Goal: Information Seeking & Learning: Learn about a topic

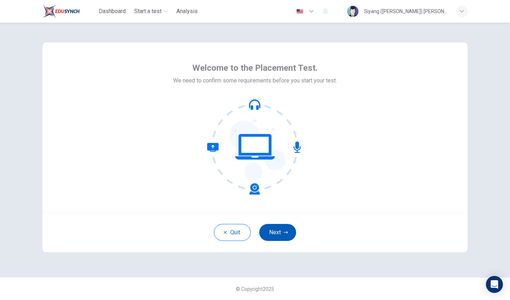
click at [285, 225] on button "Next" at bounding box center [277, 232] width 37 height 17
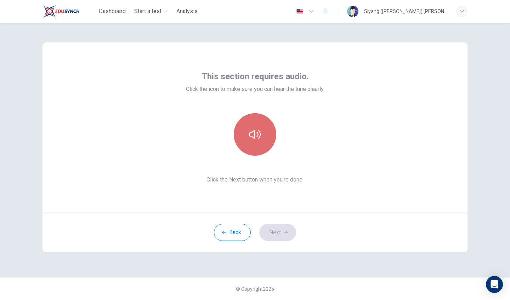
click at [252, 146] on button "button" at bounding box center [255, 134] width 42 height 42
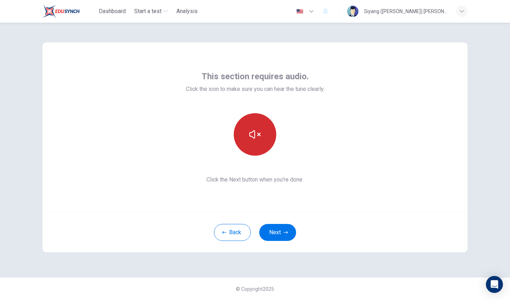
click at [258, 139] on icon "button" at bounding box center [254, 134] width 11 height 11
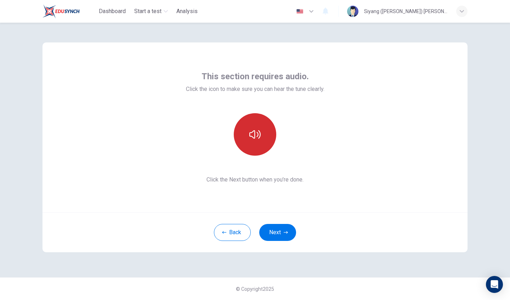
click at [258, 139] on icon "button" at bounding box center [254, 134] width 11 height 11
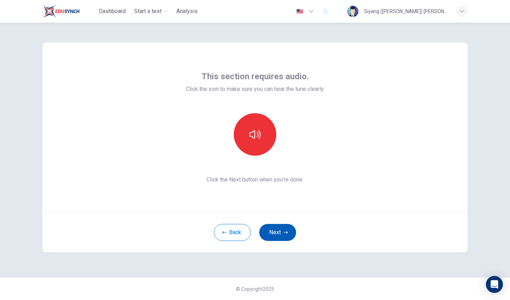
click at [289, 230] on button "Next" at bounding box center [277, 232] width 37 height 17
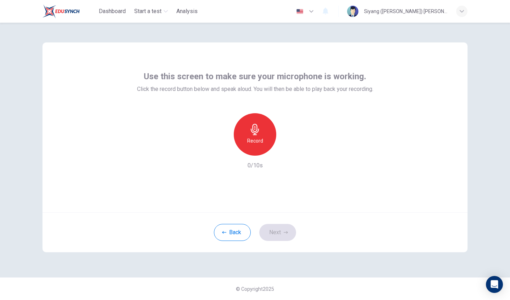
click at [254, 145] on div "Record" at bounding box center [255, 134] width 42 height 42
click at [256, 147] on div "Stop" at bounding box center [255, 134] width 42 height 42
click at [286, 146] on icon "button" at bounding box center [287, 149] width 7 height 7
click at [286, 148] on icon "button" at bounding box center [287, 150] width 5 height 5
click at [280, 234] on button "Next" at bounding box center [277, 232] width 37 height 17
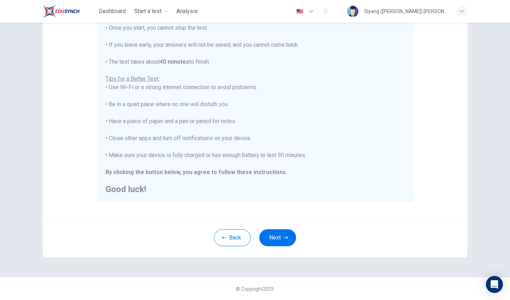
scroll to position [93, 0]
click at [283, 249] on div "Back Next" at bounding box center [254, 238] width 425 height 40
click at [282, 233] on button "Next" at bounding box center [277, 237] width 37 height 17
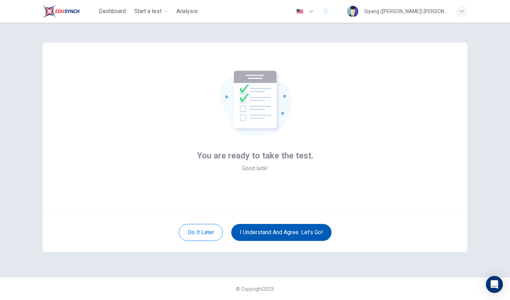
click at [305, 235] on button "I understand and agree. Let’s go!" at bounding box center [281, 232] width 100 height 17
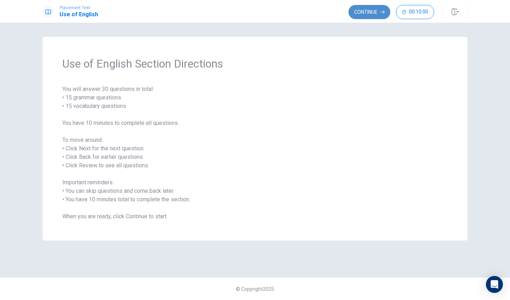
click at [360, 8] on button "Continue" at bounding box center [369, 12] width 42 height 14
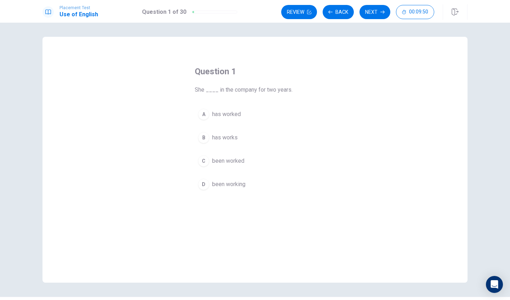
click at [226, 186] on span "been working" at bounding box center [228, 184] width 33 height 8
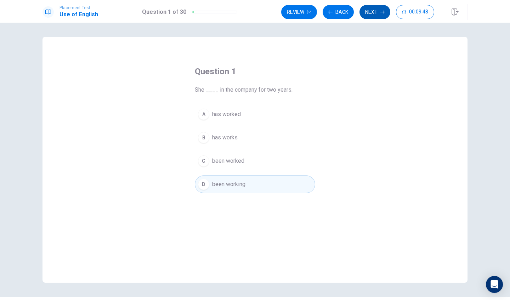
click at [383, 10] on icon "button" at bounding box center [382, 12] width 4 height 4
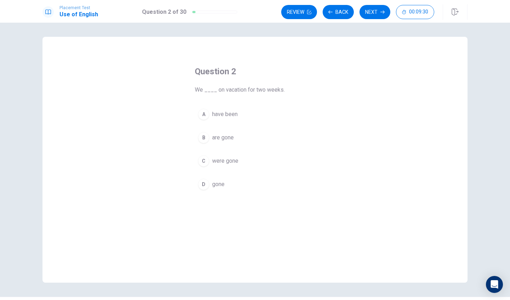
click at [237, 135] on button "B are gone" at bounding box center [255, 138] width 120 height 18
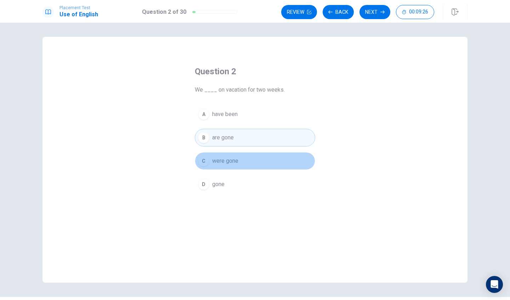
click at [226, 159] on span "were gone" at bounding box center [225, 161] width 26 height 8
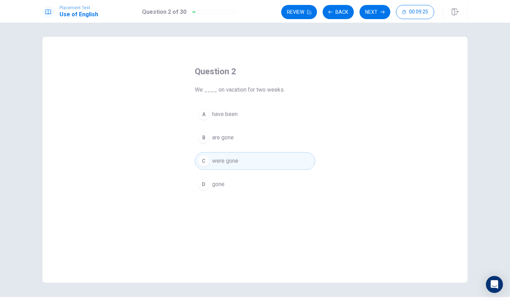
click at [250, 141] on button "B are gone" at bounding box center [255, 138] width 120 height 18
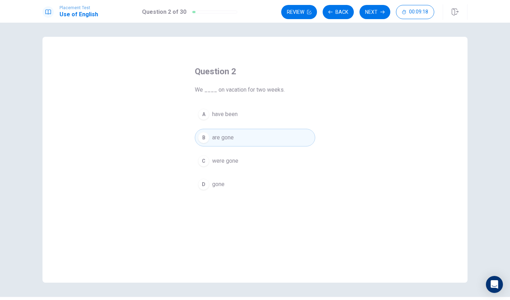
click at [236, 159] on span "were gone" at bounding box center [225, 161] width 26 height 8
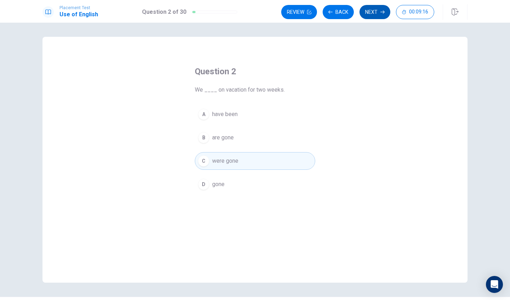
click at [376, 11] on button "Next" at bounding box center [374, 12] width 31 height 14
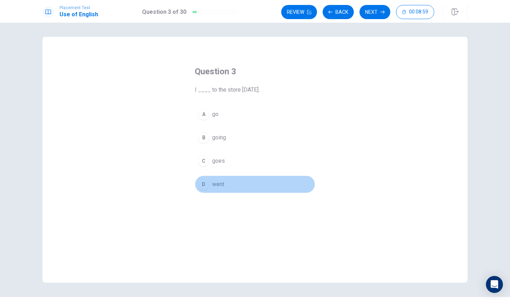
click at [223, 184] on span "went" at bounding box center [218, 184] width 12 height 8
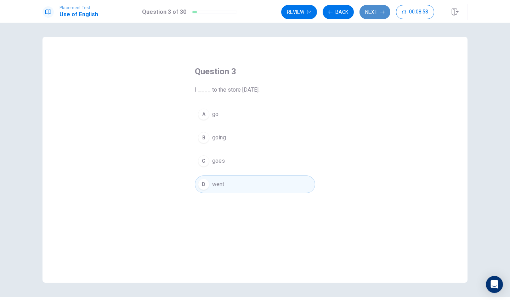
click at [377, 9] on button "Next" at bounding box center [374, 12] width 31 height 14
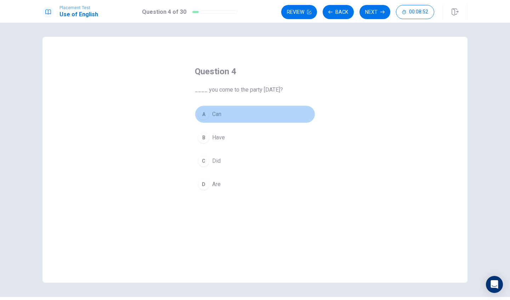
click at [221, 111] on span "Can" at bounding box center [216, 114] width 9 height 8
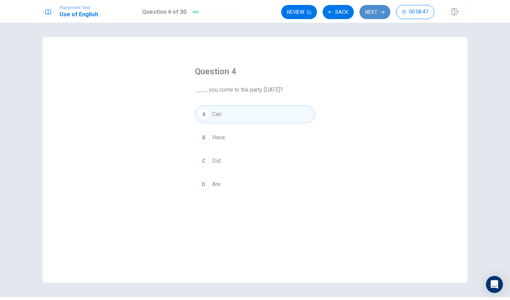
click at [366, 10] on button "Next" at bounding box center [374, 12] width 31 height 14
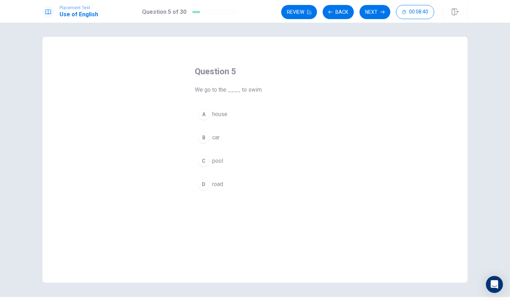
click at [214, 161] on span "pool" at bounding box center [217, 161] width 11 height 8
click at [374, 11] on button "Next" at bounding box center [374, 12] width 31 height 14
click at [230, 157] on button "C have" at bounding box center [255, 161] width 120 height 18
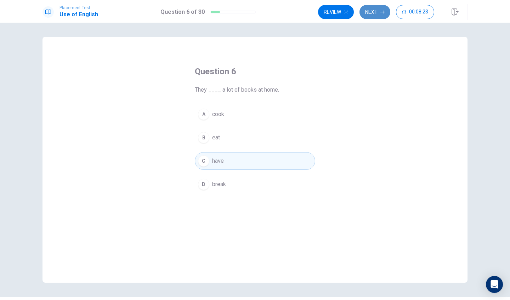
click at [367, 12] on button "Next" at bounding box center [374, 12] width 31 height 14
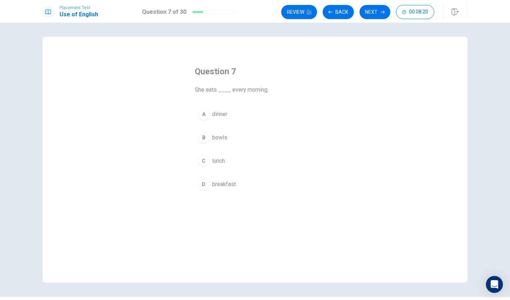
click at [226, 183] on span "breakfast" at bounding box center [224, 184] width 24 height 8
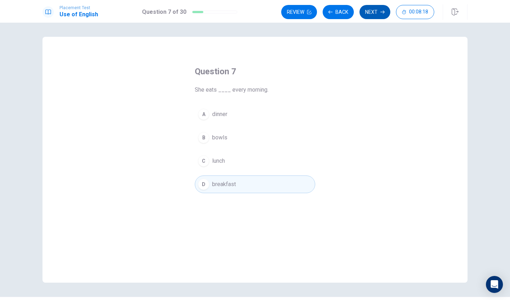
click at [366, 13] on button "Next" at bounding box center [374, 12] width 31 height 14
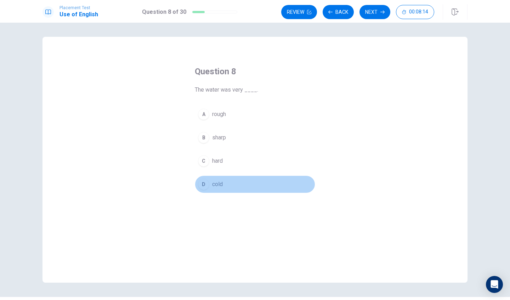
click at [218, 180] on span "cold" at bounding box center [217, 184] width 11 height 8
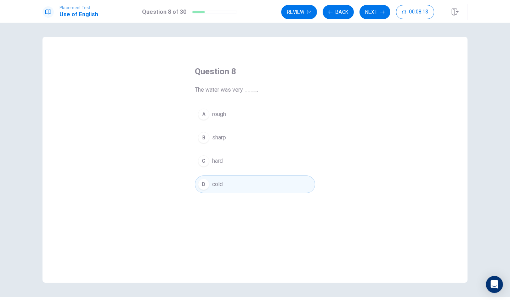
click at [367, 12] on button "Next" at bounding box center [374, 12] width 31 height 14
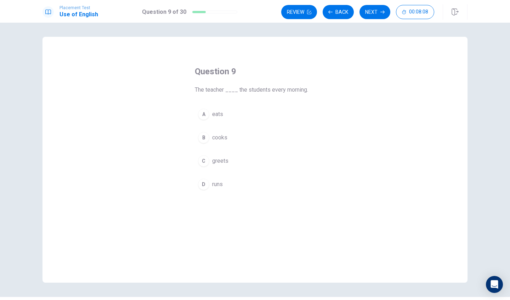
click at [222, 167] on button "C greets" at bounding box center [255, 161] width 120 height 18
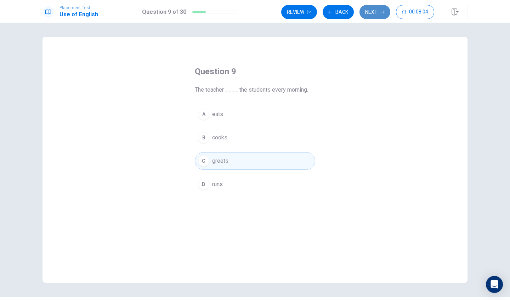
click at [373, 10] on button "Next" at bounding box center [374, 12] width 31 height 14
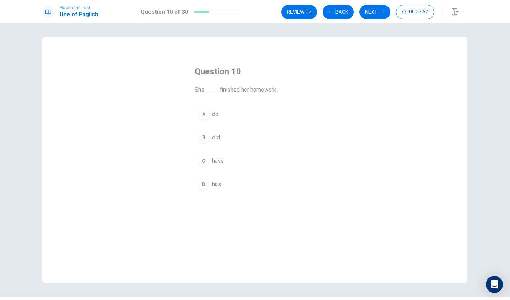
click at [225, 167] on button "C have" at bounding box center [255, 161] width 120 height 18
click at [384, 10] on button "Next" at bounding box center [374, 12] width 31 height 14
click at [229, 140] on button "B was" at bounding box center [255, 138] width 120 height 18
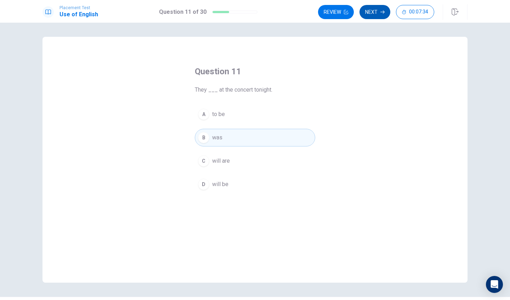
click at [389, 9] on button "Next" at bounding box center [374, 12] width 31 height 14
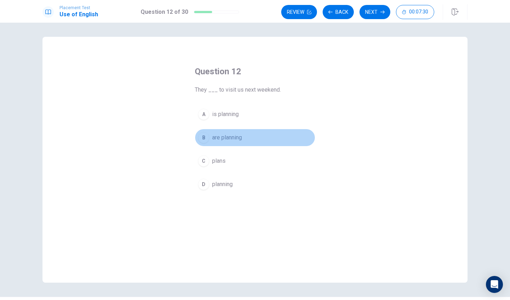
click at [235, 138] on span "are planning" at bounding box center [227, 137] width 30 height 8
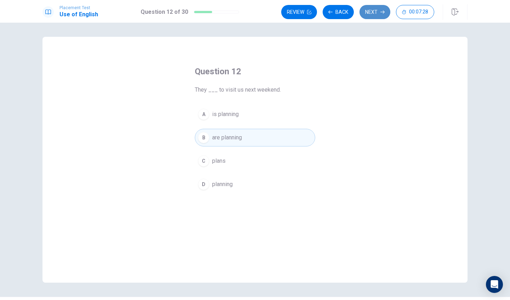
click at [379, 12] on button "Next" at bounding box center [374, 12] width 31 height 14
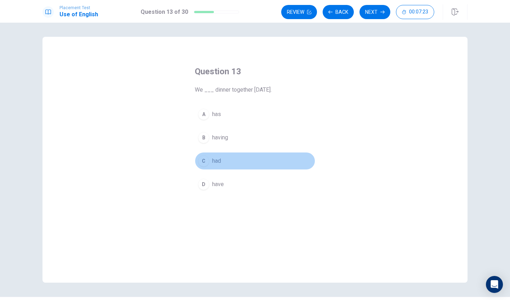
click at [224, 159] on button "C had" at bounding box center [255, 161] width 120 height 18
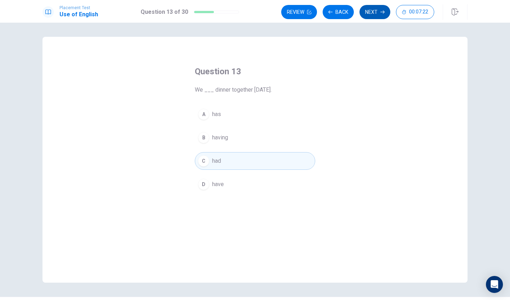
click at [371, 7] on button "Next" at bounding box center [374, 12] width 31 height 14
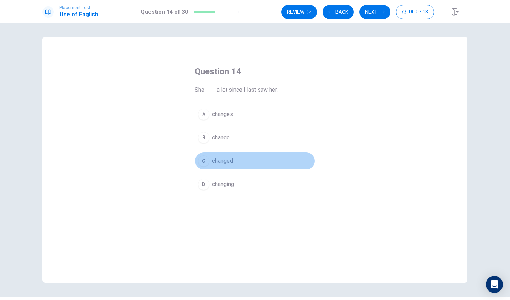
click at [231, 160] on span "changed" at bounding box center [222, 161] width 21 height 8
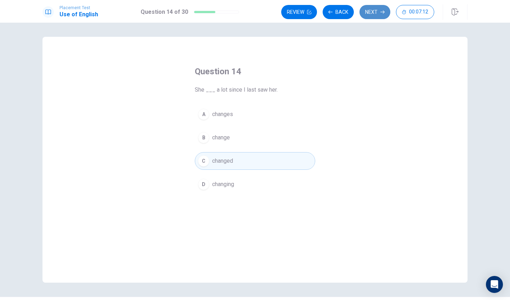
click at [369, 11] on button "Next" at bounding box center [374, 12] width 31 height 14
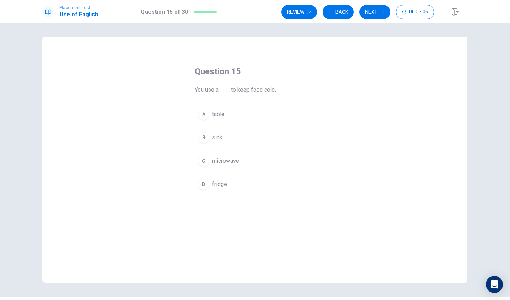
click at [234, 160] on span "microwave" at bounding box center [225, 161] width 27 height 8
click at [271, 186] on button "D fridge" at bounding box center [255, 185] width 120 height 18
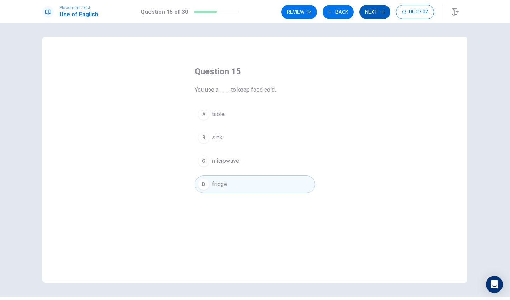
click at [374, 11] on button "Next" at bounding box center [374, 12] width 31 height 14
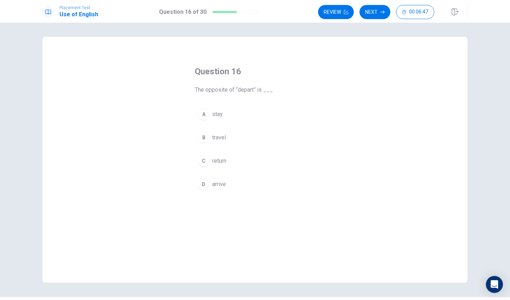
click at [224, 125] on div "A stay B travel C return D arrive" at bounding box center [255, 149] width 120 height 88
click at [227, 118] on button "A stay" at bounding box center [255, 114] width 120 height 18
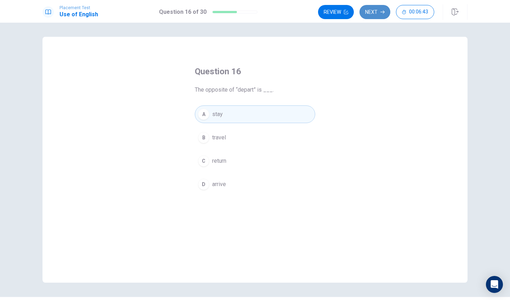
click at [372, 14] on button "Next" at bounding box center [374, 12] width 31 height 14
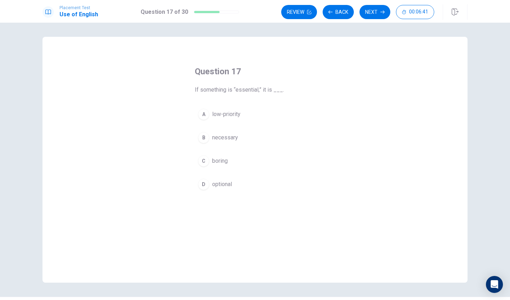
click at [237, 112] on span "low-priority" at bounding box center [226, 114] width 28 height 8
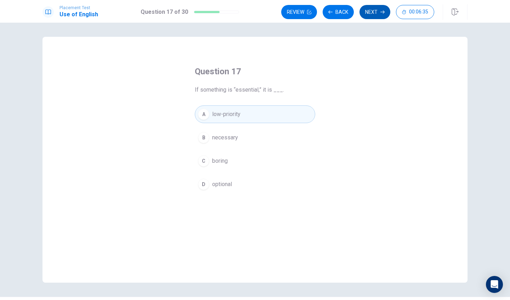
click at [370, 12] on button "Next" at bounding box center [374, 12] width 31 height 14
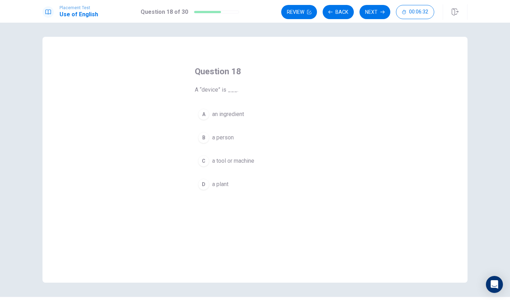
click at [247, 163] on span "a tool or machine" at bounding box center [233, 161] width 42 height 8
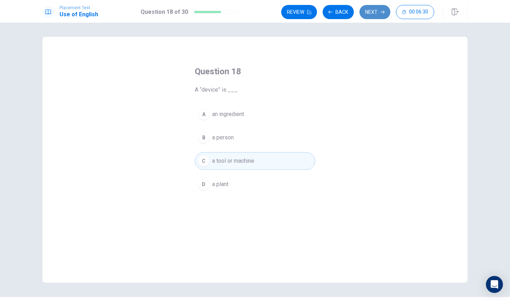
click at [372, 14] on button "Next" at bounding box center [374, 12] width 31 height 14
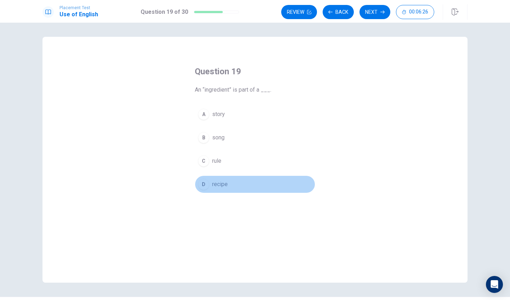
click at [230, 182] on button "D recipe" at bounding box center [255, 185] width 120 height 18
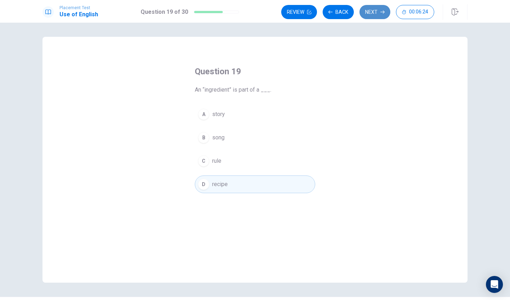
click at [383, 13] on icon "button" at bounding box center [382, 12] width 4 height 4
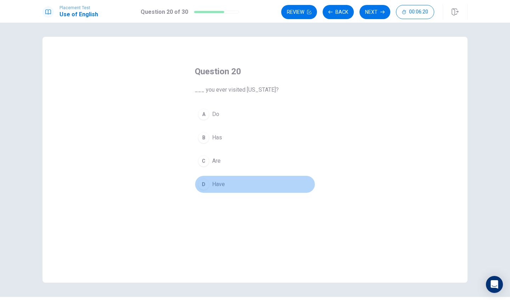
click at [213, 179] on button "D Have" at bounding box center [255, 185] width 120 height 18
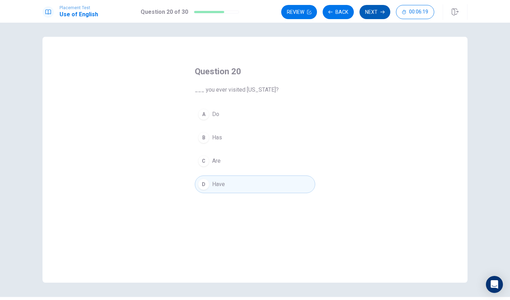
click at [371, 13] on button "Next" at bounding box center [374, 12] width 31 height 14
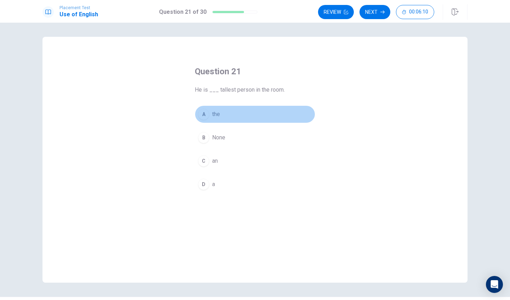
click at [229, 110] on button "A the" at bounding box center [255, 114] width 120 height 18
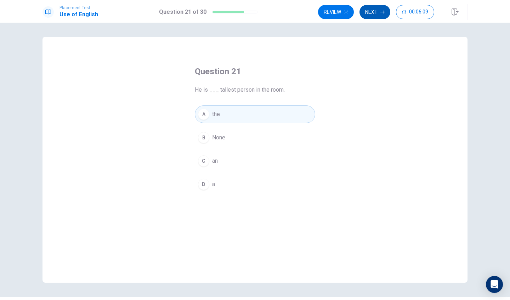
click at [373, 12] on button "Next" at bounding box center [374, 12] width 31 height 14
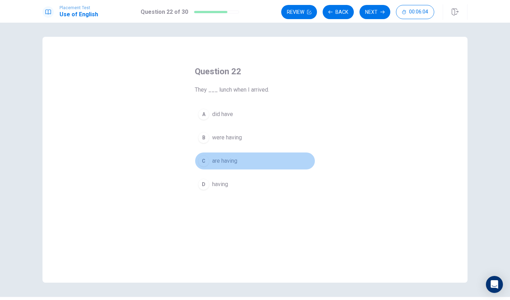
click at [223, 162] on span "are having" at bounding box center [224, 161] width 25 height 8
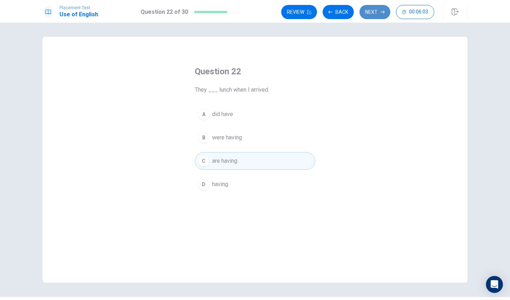
click at [370, 11] on button "Next" at bounding box center [374, 12] width 31 height 14
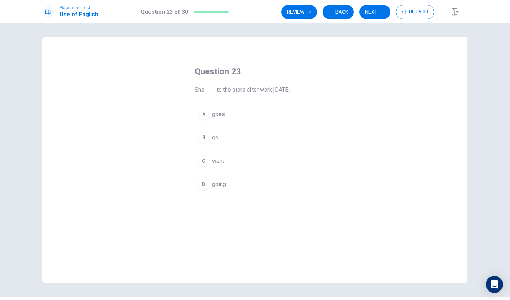
click at [234, 160] on button "C went" at bounding box center [255, 161] width 120 height 18
click at [384, 10] on button "Next" at bounding box center [374, 12] width 31 height 14
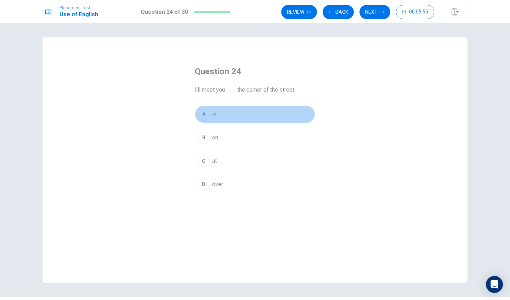
click at [222, 113] on button "A in" at bounding box center [255, 114] width 120 height 18
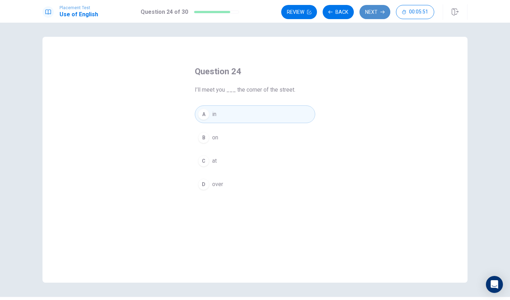
click at [371, 11] on button "Next" at bounding box center [374, 12] width 31 height 14
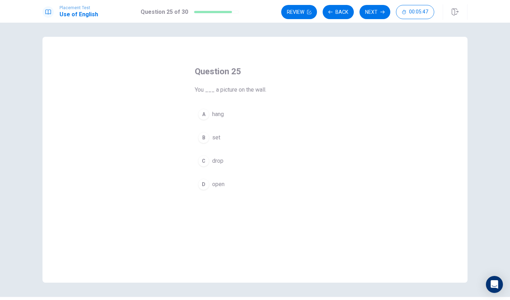
click at [226, 163] on button "C drop" at bounding box center [255, 161] width 120 height 18
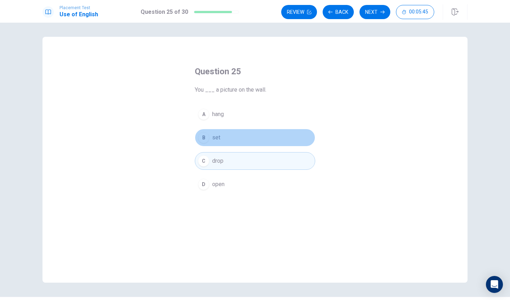
click at [242, 140] on button "B set" at bounding box center [255, 138] width 120 height 18
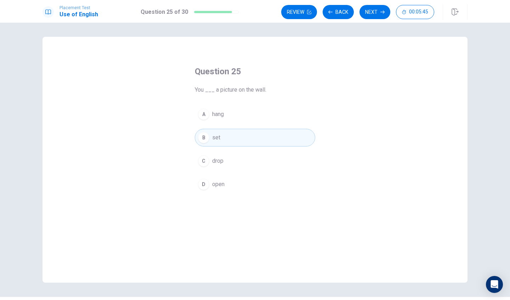
click at [254, 123] on div "A hang B set C drop D open" at bounding box center [255, 149] width 120 height 88
click at [247, 171] on div "A hang B set C drop D open" at bounding box center [255, 149] width 120 height 88
click at [248, 166] on button "C drop" at bounding box center [255, 161] width 120 height 18
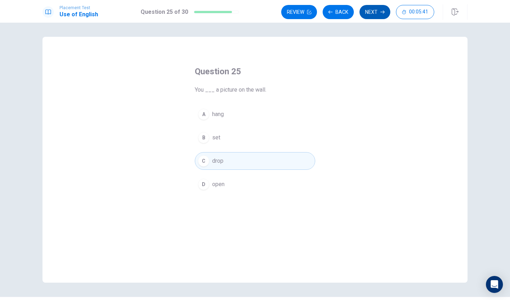
click at [373, 14] on button "Next" at bounding box center [374, 12] width 31 height 14
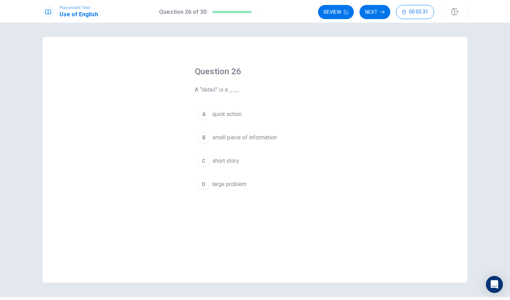
click at [272, 139] on span "small piece of information" at bounding box center [244, 137] width 65 height 8
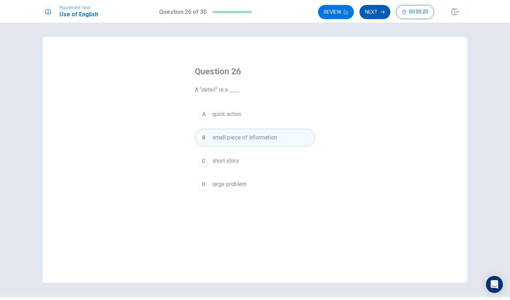
click at [379, 12] on button "Next" at bounding box center [374, 12] width 31 height 14
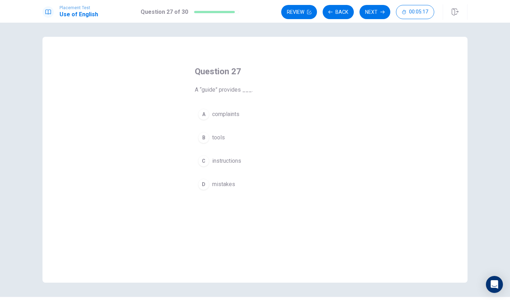
click at [243, 160] on button "C instructions" at bounding box center [255, 161] width 120 height 18
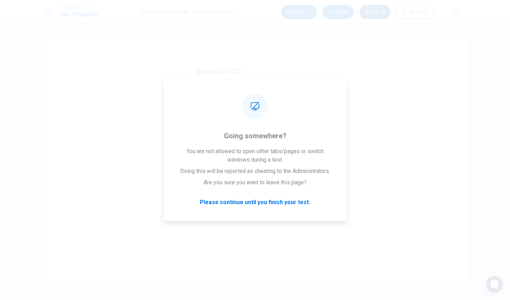
click at [378, 10] on button "Next" at bounding box center [374, 12] width 31 height 14
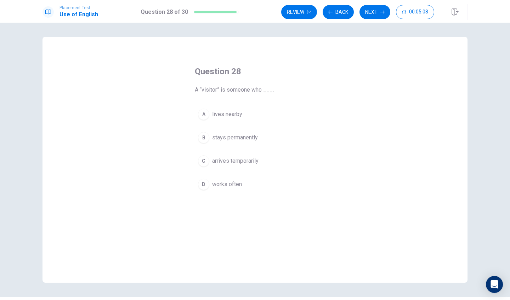
click at [286, 110] on button "A lives nearby" at bounding box center [255, 114] width 120 height 18
click at [280, 129] on button "B stays permanently" at bounding box center [255, 138] width 120 height 18
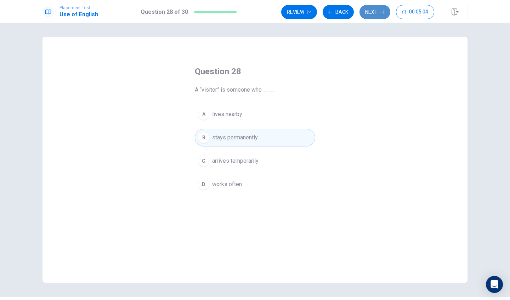
click at [380, 8] on button "Next" at bounding box center [374, 12] width 31 height 14
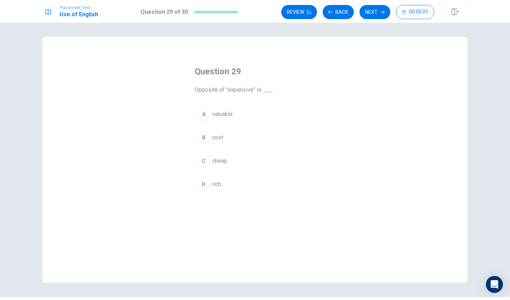
click at [234, 167] on button "C cheap" at bounding box center [255, 161] width 120 height 18
click at [377, 14] on button "Next" at bounding box center [374, 12] width 31 height 14
click at [243, 115] on button "A Are" at bounding box center [255, 114] width 120 height 18
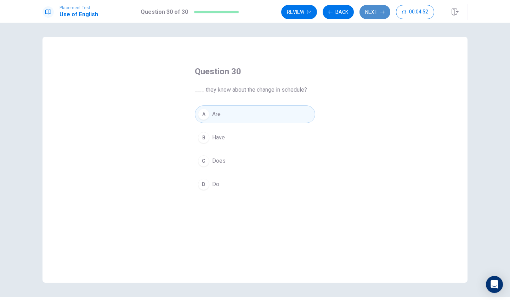
click at [369, 12] on button "Next" at bounding box center [374, 12] width 31 height 14
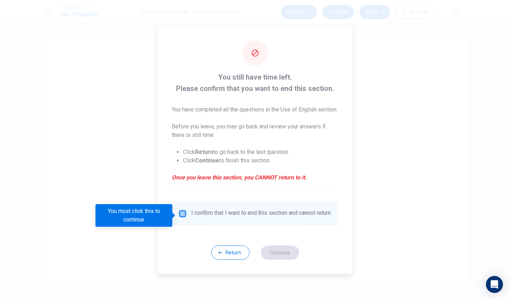
click at [180, 215] on input "You must click this to continue" at bounding box center [182, 213] width 8 height 8
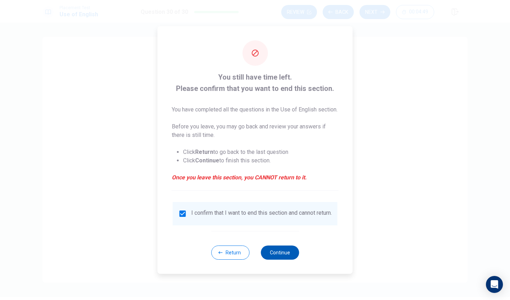
click at [288, 260] on button "Continue" at bounding box center [279, 253] width 38 height 14
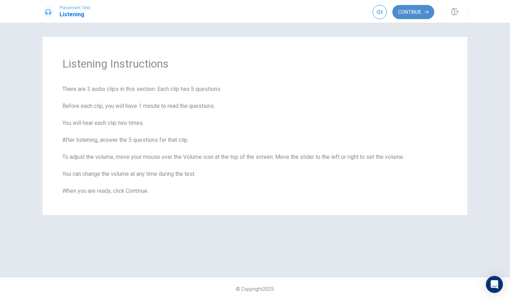
click at [418, 13] on button "Continue" at bounding box center [413, 12] width 42 height 14
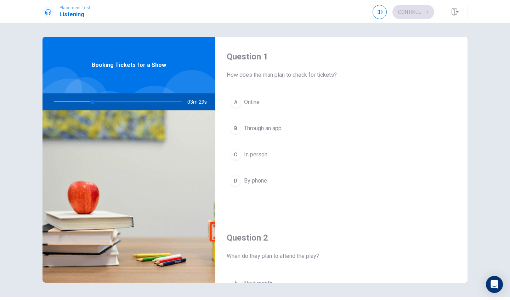
click at [236, 101] on div "A" at bounding box center [235, 102] width 11 height 11
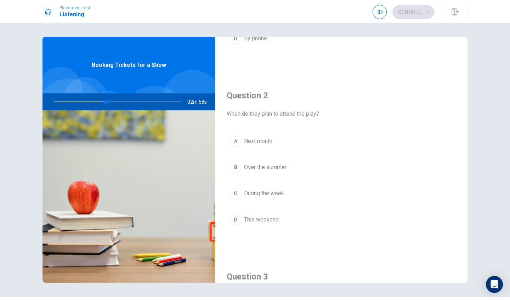
scroll to position [143, 0]
click at [291, 217] on button "D This weekend" at bounding box center [340, 219] width 229 height 18
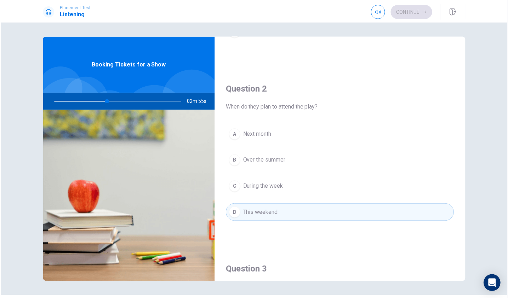
scroll to position [148, 0]
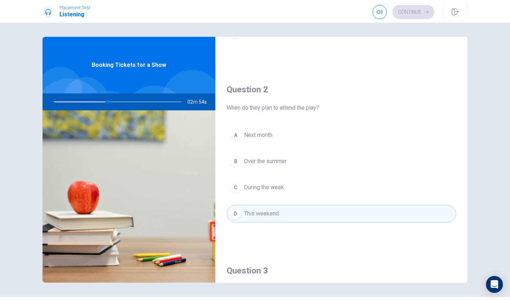
click at [272, 139] on span "Next month" at bounding box center [258, 135] width 28 height 8
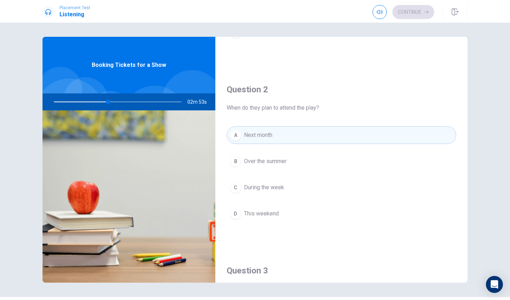
click at [272, 162] on span "Over the summer" at bounding box center [265, 161] width 42 height 8
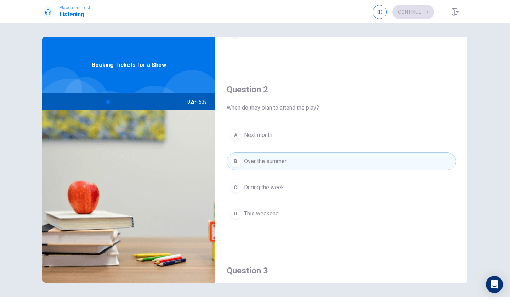
click at [272, 174] on div "A Next month B Over the summer C During the week D This weekend" at bounding box center [340, 181] width 229 height 110
click at [272, 163] on span "Over the summer" at bounding box center [265, 161] width 42 height 8
click at [274, 153] on button "B Over the summer" at bounding box center [340, 162] width 229 height 18
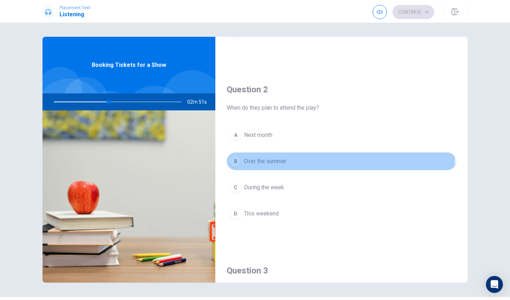
click at [277, 161] on span "Over the summer" at bounding box center [265, 161] width 42 height 8
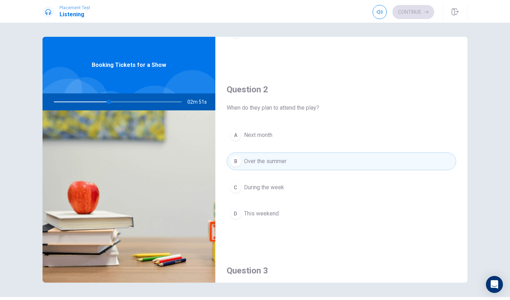
click at [277, 161] on span "Over the summer" at bounding box center [265, 161] width 42 height 8
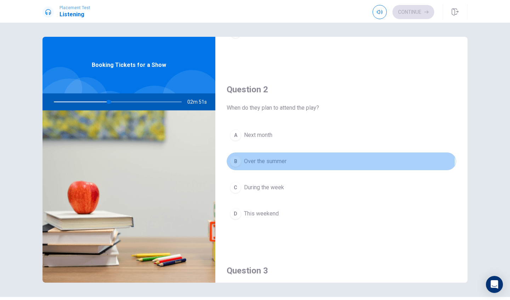
click at [277, 161] on span "Over the summer" at bounding box center [265, 161] width 42 height 8
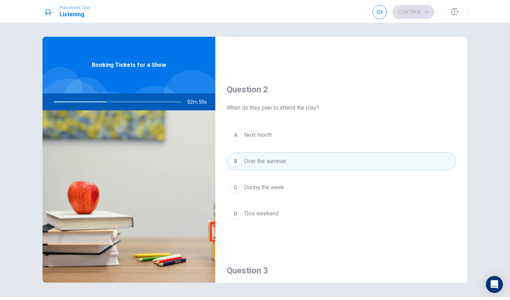
click at [277, 161] on span "Over the summer" at bounding box center [265, 161] width 42 height 8
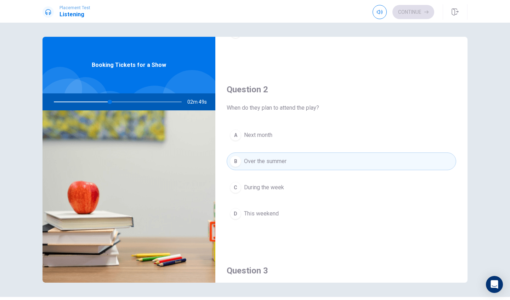
click at [277, 161] on span "Over the summer" at bounding box center [265, 161] width 42 height 8
click at [226, 179] on button "C During the week" at bounding box center [340, 188] width 229 height 18
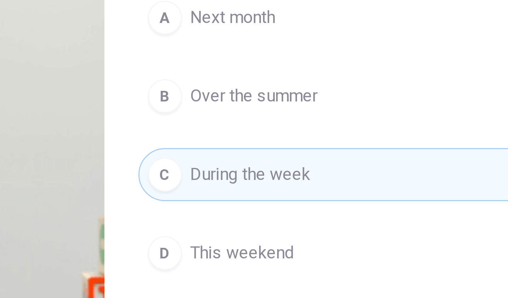
scroll to position [149, 0]
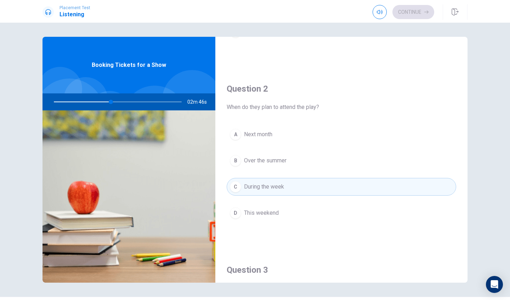
click at [275, 182] on button "C During the week" at bounding box center [340, 187] width 229 height 18
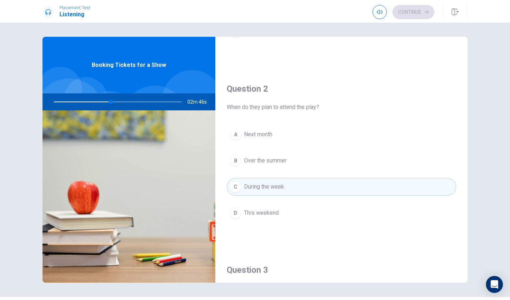
click at [275, 182] on button "C During the week" at bounding box center [340, 187] width 229 height 18
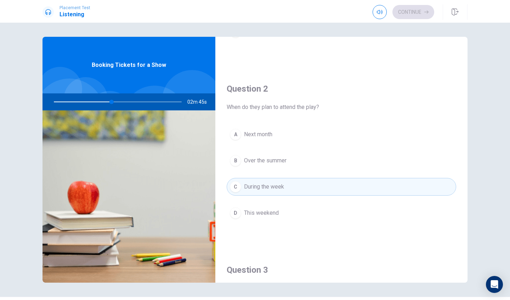
click at [275, 182] on button "C During the week" at bounding box center [340, 187] width 229 height 18
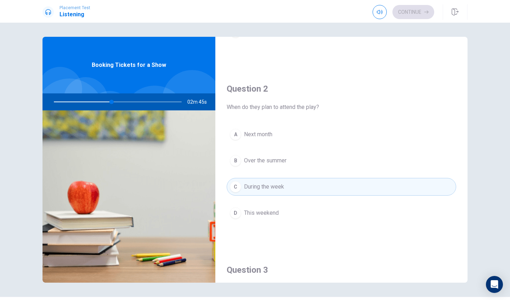
click at [275, 182] on button "C During the week" at bounding box center [340, 187] width 229 height 18
click at [275, 183] on span "During the week" at bounding box center [264, 187] width 40 height 8
click at [274, 184] on span "During the week" at bounding box center [264, 187] width 40 height 8
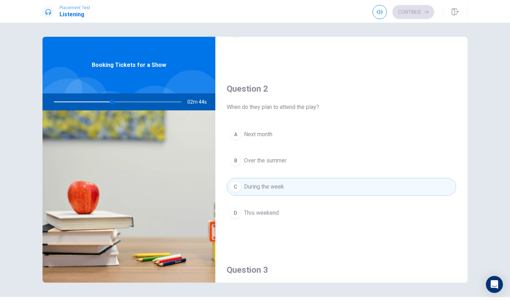
click at [274, 184] on span "During the week" at bounding box center [264, 187] width 40 height 8
click at [279, 130] on button "A Next month" at bounding box center [340, 135] width 229 height 18
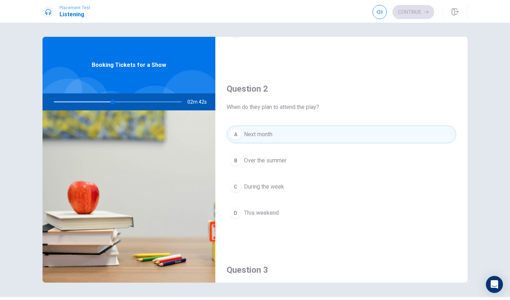
click at [278, 130] on button "A Next month" at bounding box center [340, 135] width 229 height 18
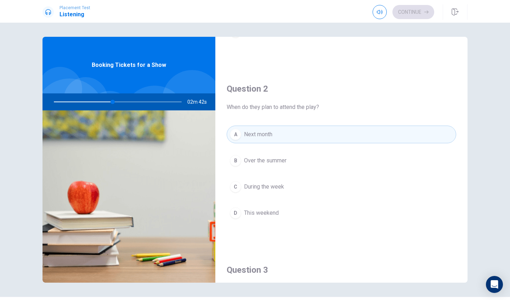
click at [278, 130] on button "A Next month" at bounding box center [340, 135] width 229 height 18
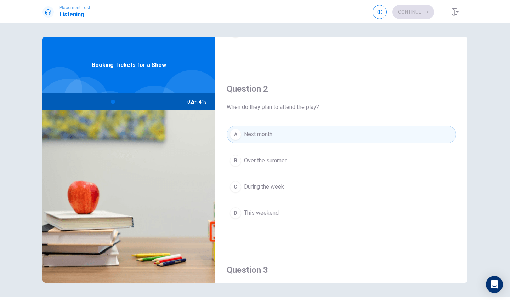
click at [278, 130] on button "A Next month" at bounding box center [340, 135] width 229 height 18
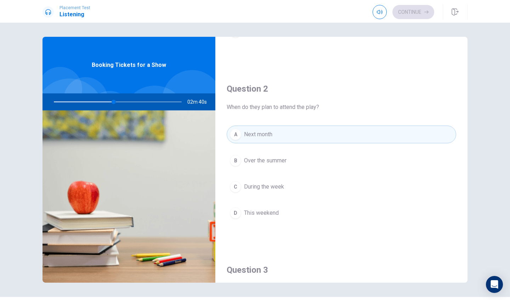
click at [278, 130] on button "A Next month" at bounding box center [340, 135] width 229 height 18
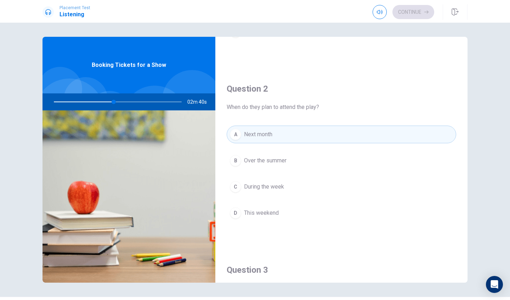
click at [278, 130] on button "A Next month" at bounding box center [340, 135] width 229 height 18
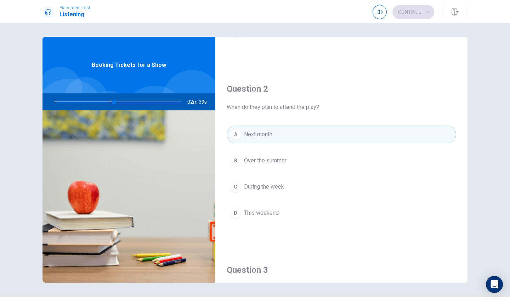
click at [278, 130] on button "A Next month" at bounding box center [340, 135] width 229 height 18
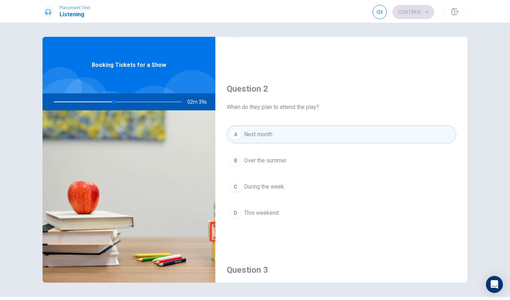
click at [278, 130] on button "A Next month" at bounding box center [340, 135] width 229 height 18
click at [280, 160] on span "Over the summer" at bounding box center [265, 160] width 42 height 8
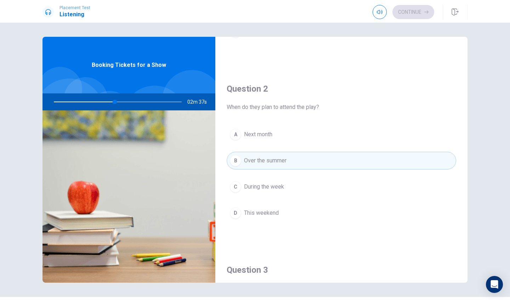
click at [280, 160] on span "Over the summer" at bounding box center [265, 160] width 42 height 8
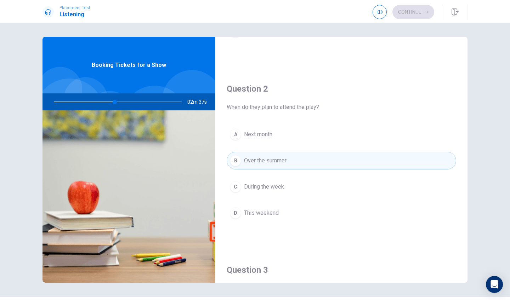
click at [280, 160] on span "Over the summer" at bounding box center [265, 160] width 42 height 8
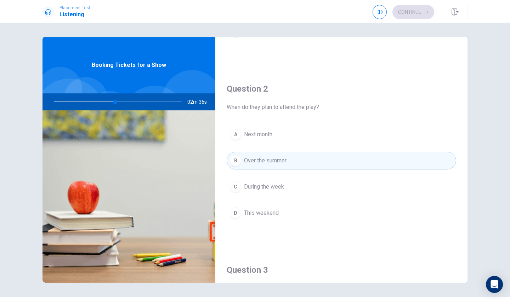
click at [280, 160] on span "Over the summer" at bounding box center [265, 160] width 42 height 8
click at [274, 208] on button "D This weekend" at bounding box center [340, 213] width 229 height 18
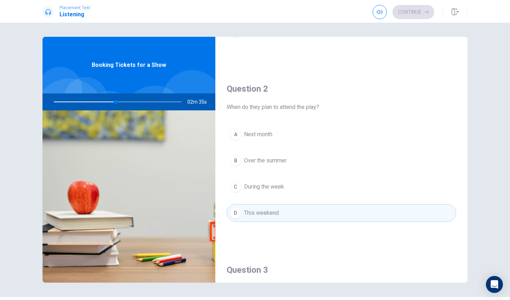
click at [230, 285] on div "Question 1 How does the man plan to check for tickets? A Online B Through an ap…" at bounding box center [255, 161] width 510 height 277
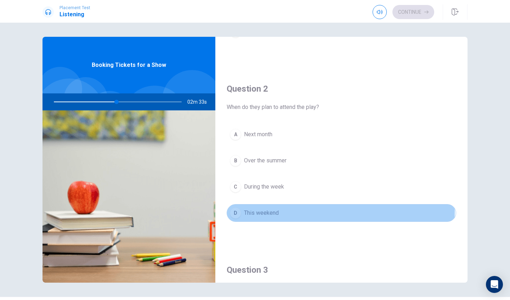
click at [266, 211] on span "This weekend" at bounding box center [261, 213] width 35 height 8
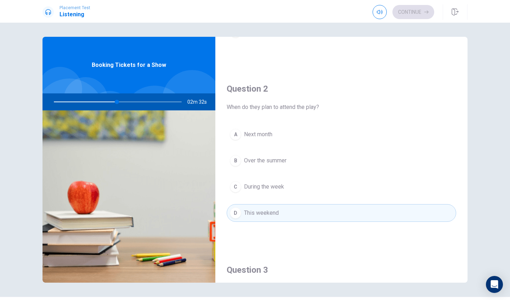
click at [266, 211] on span "This weekend" at bounding box center [261, 213] width 35 height 8
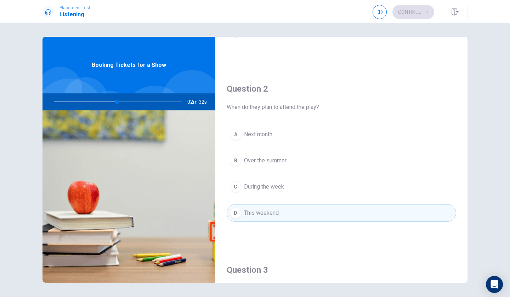
click at [266, 211] on span "This weekend" at bounding box center [261, 213] width 35 height 8
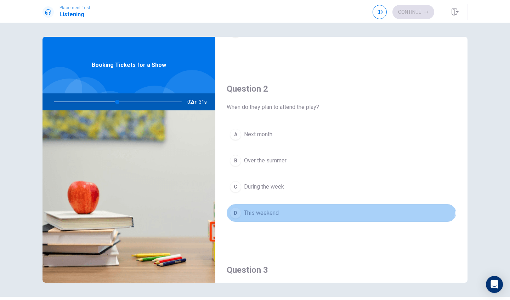
click at [266, 211] on span "This weekend" at bounding box center [261, 213] width 35 height 8
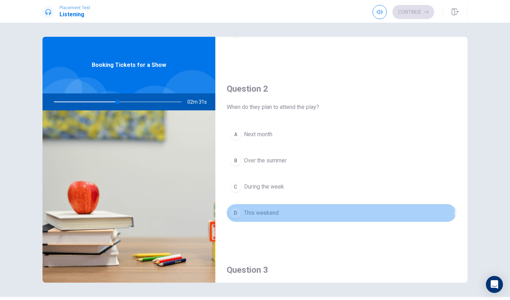
click at [266, 211] on span "This weekend" at bounding box center [261, 213] width 35 height 8
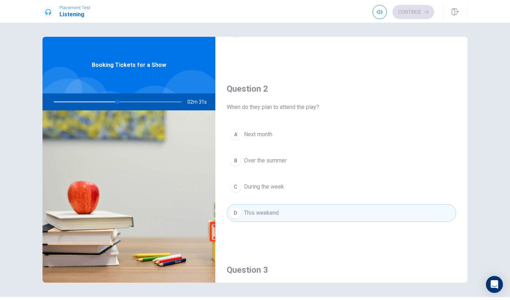
click at [266, 211] on span "This weekend" at bounding box center [261, 213] width 35 height 8
click at [254, 223] on div "A Next month B Over the summer C During the week D This weekend" at bounding box center [340, 181] width 229 height 110
click at [254, 224] on div "A Next month B Over the summer C During the week D This weekend" at bounding box center [340, 181] width 229 height 110
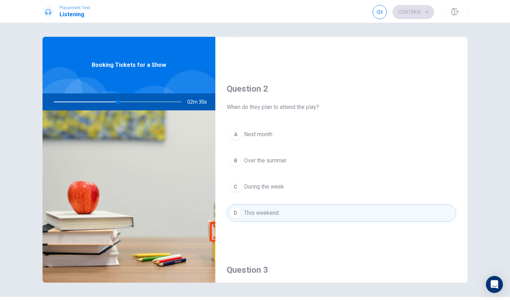
click at [254, 224] on div "A Next month B Over the summer C During the week D This weekend" at bounding box center [340, 181] width 229 height 110
click at [262, 211] on span "This weekend" at bounding box center [261, 213] width 35 height 8
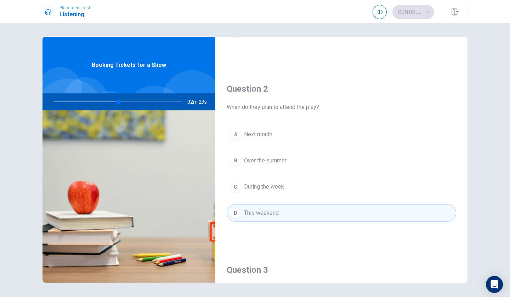
click at [169, 287] on div "Question 1 How does the man plan to check for tickets? A Online B Through an ap…" at bounding box center [255, 161] width 510 height 277
click at [276, 214] on span "This weekend" at bounding box center [261, 213] width 35 height 8
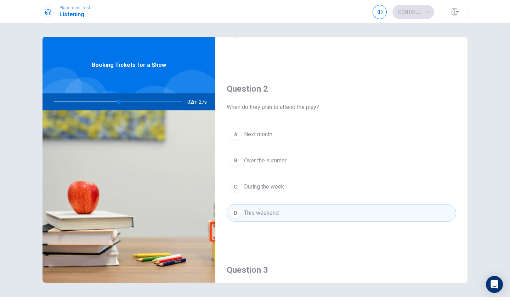
click at [262, 232] on div "A Next month B Over the summer C During the week D This weekend" at bounding box center [340, 181] width 229 height 110
click at [287, 209] on button "D This weekend" at bounding box center [340, 213] width 229 height 18
click at [271, 224] on div "A Next month B Over the summer C During the week D This weekend" at bounding box center [340, 181] width 229 height 110
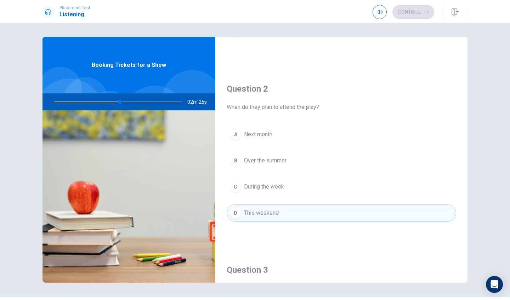
click at [271, 224] on div "A Next month B Over the summer C During the week D This weekend" at bounding box center [340, 181] width 229 height 110
click at [295, 212] on button "D This weekend" at bounding box center [340, 213] width 229 height 18
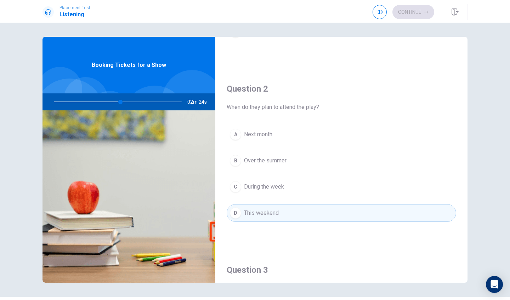
click at [295, 212] on button "D This weekend" at bounding box center [340, 213] width 229 height 18
click at [215, 104] on div "Question 2 When do they plan to attend the play? A Next month B Over the summer…" at bounding box center [341, 159] width 252 height 181
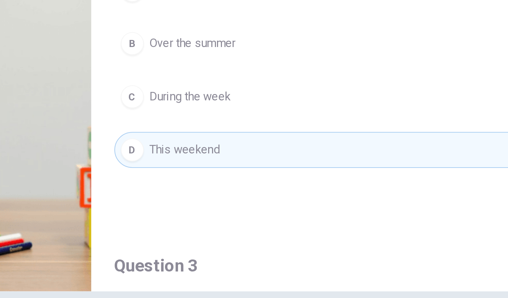
click at [214, 104] on div "Question 2 When do they plan to attend the play? A Next month B Over the summer…" at bounding box center [340, 159] width 252 height 181
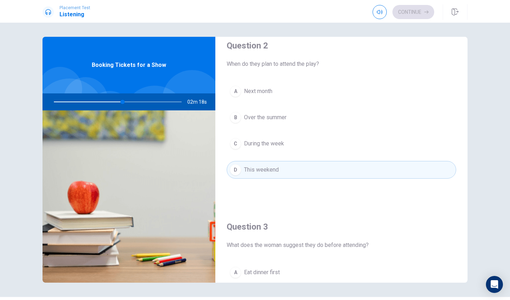
scroll to position [194, 0]
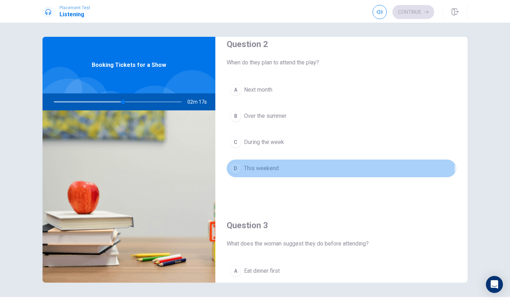
click at [271, 166] on span "This weekend" at bounding box center [261, 168] width 35 height 8
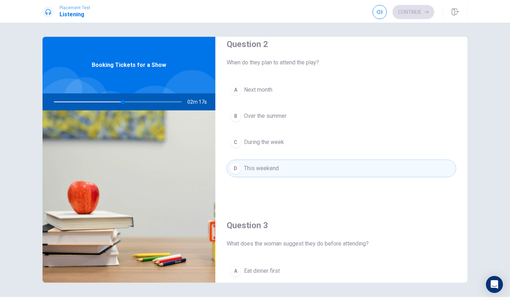
click at [271, 166] on span "This weekend" at bounding box center [261, 168] width 35 height 8
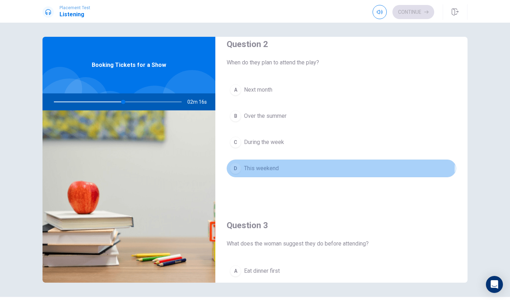
click at [271, 166] on span "This weekend" at bounding box center [261, 168] width 35 height 8
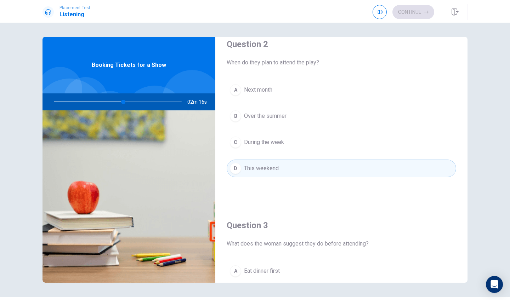
click at [271, 166] on span "This weekend" at bounding box center [261, 168] width 35 height 8
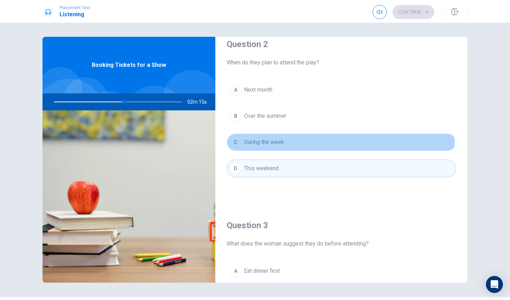
click at [272, 146] on span "During the week" at bounding box center [264, 142] width 40 height 8
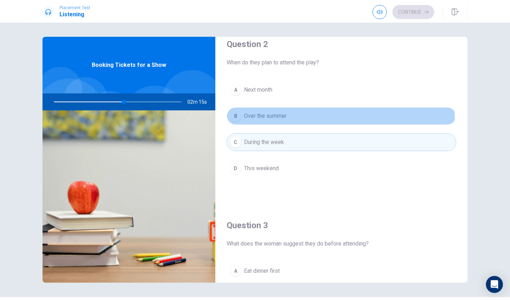
click at [277, 119] on span "Over the summer" at bounding box center [265, 116] width 42 height 8
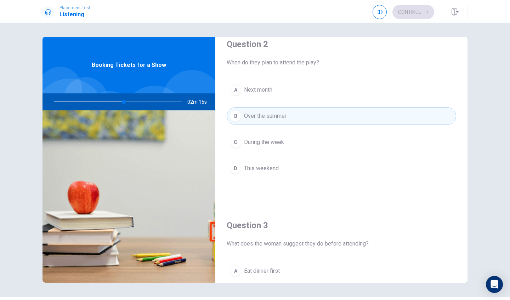
click at [278, 93] on button "A Next month" at bounding box center [340, 90] width 229 height 18
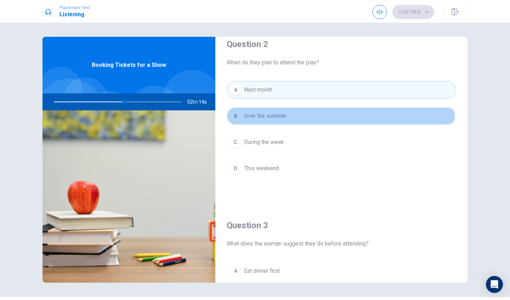
click at [278, 120] on span "Over the summer" at bounding box center [265, 116] width 42 height 8
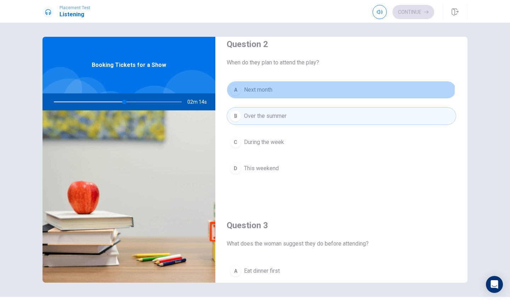
click at [278, 87] on button "A Next month" at bounding box center [340, 90] width 229 height 18
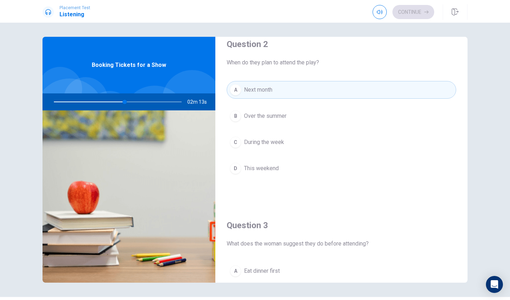
click at [278, 105] on div "A Next month B Over the summer C During the week D This weekend" at bounding box center [340, 136] width 229 height 110
click at [278, 85] on button "A Next month" at bounding box center [340, 90] width 229 height 18
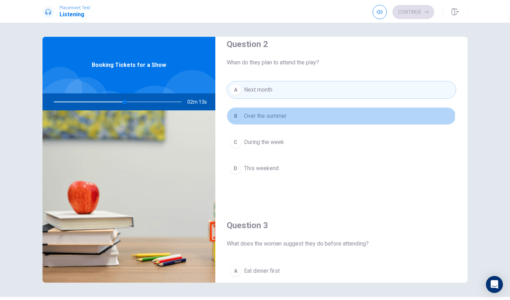
click at [278, 110] on button "B Over the summer" at bounding box center [340, 116] width 229 height 18
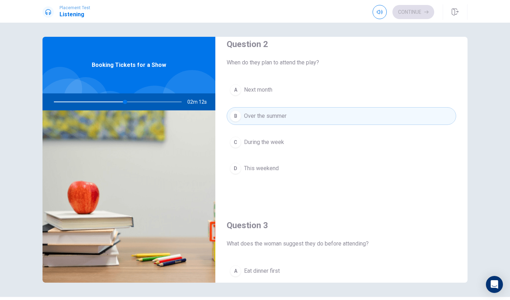
click at [278, 78] on div "Question 2 When do they plan to attend the play? A Next month B Over the summer…" at bounding box center [341, 114] width 252 height 181
click at [268, 155] on div "A Next month B Over the summer C During the week D This weekend" at bounding box center [340, 136] width 229 height 110
click at [268, 139] on span "During the week" at bounding box center [264, 142] width 40 height 8
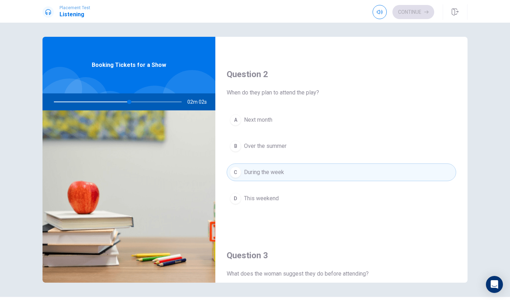
scroll to position [162, 0]
click at [131, 102] on div at bounding box center [116, 101] width 142 height 17
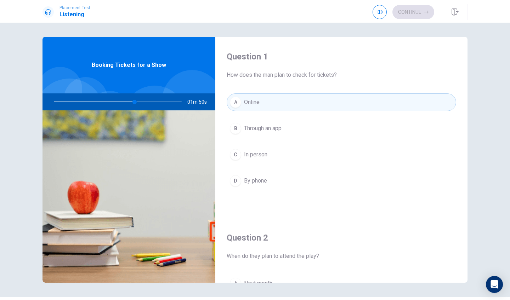
scroll to position [93, 0]
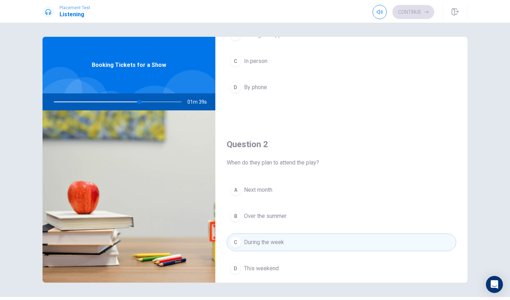
click at [149, 103] on div at bounding box center [116, 101] width 142 height 17
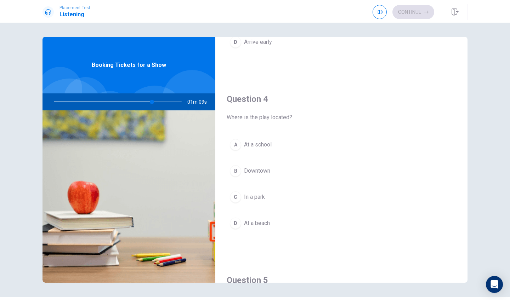
scroll to position [501, 0]
click at [275, 169] on button "B Downtown" at bounding box center [340, 171] width 229 height 18
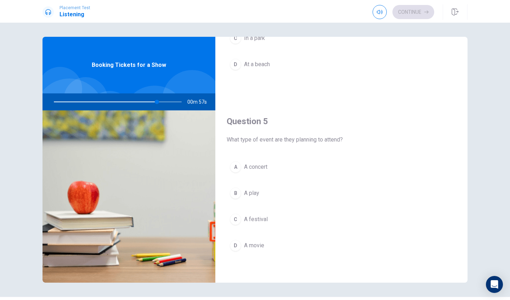
scroll to position [660, 0]
click at [285, 171] on button "A A concert" at bounding box center [340, 167] width 229 height 18
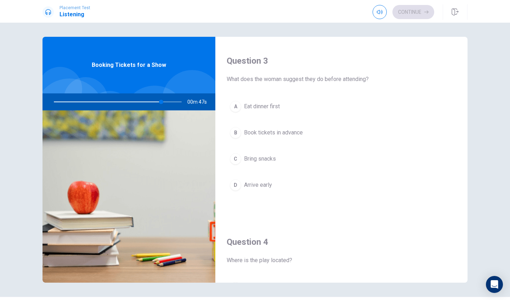
scroll to position [359, 0]
click at [281, 161] on button "C Bring snacks" at bounding box center [340, 158] width 229 height 18
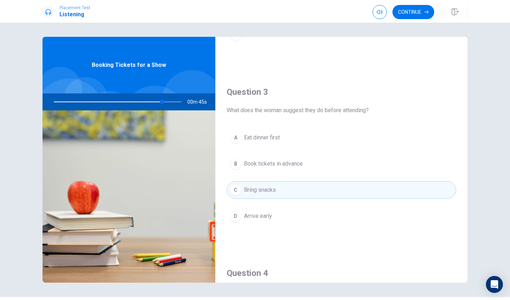
scroll to position [326, 0]
click at [281, 144] on button "A Eat dinner first" at bounding box center [340, 139] width 229 height 18
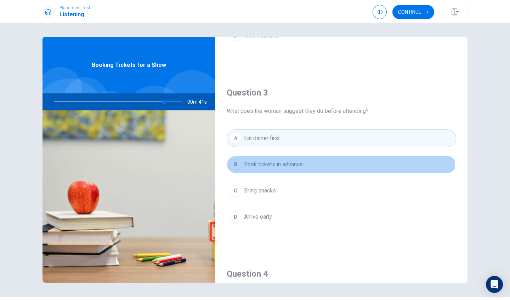
click at [285, 167] on span "Book tickets in advance" at bounding box center [273, 164] width 59 height 8
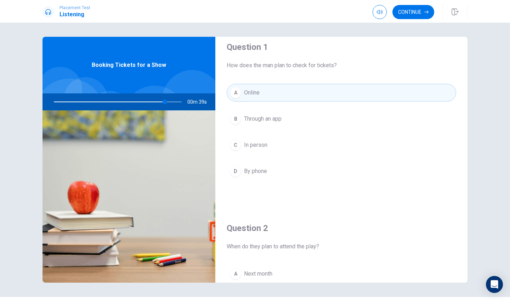
scroll to position [9, 0]
click at [414, 6] on button "Continue" at bounding box center [413, 12] width 42 height 14
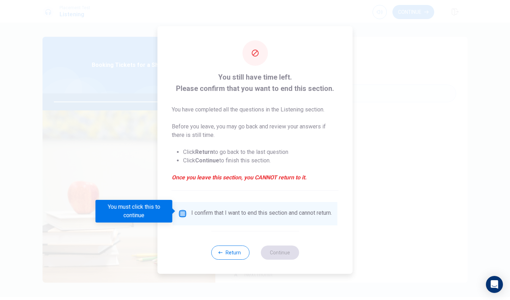
click at [181, 210] on input "You must click this to continue" at bounding box center [182, 213] width 8 height 8
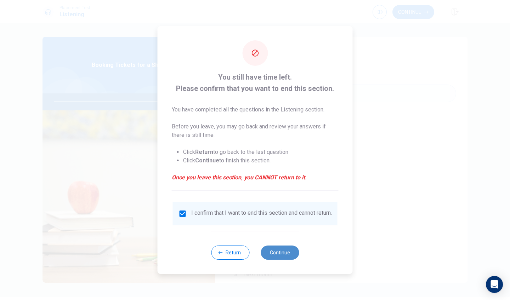
click at [270, 256] on button "Continue" at bounding box center [279, 253] width 38 height 14
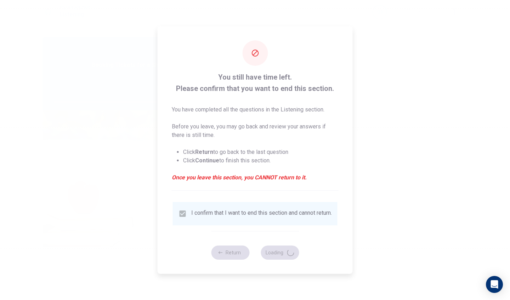
type input "89"
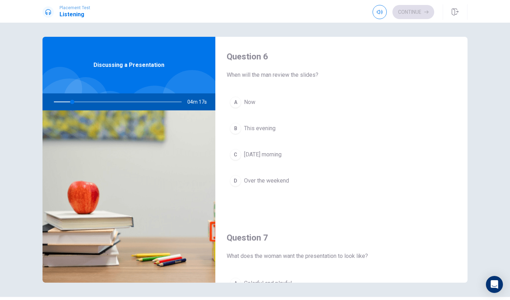
scroll to position [0, 0]
click at [234, 157] on div "C" at bounding box center [235, 154] width 11 height 11
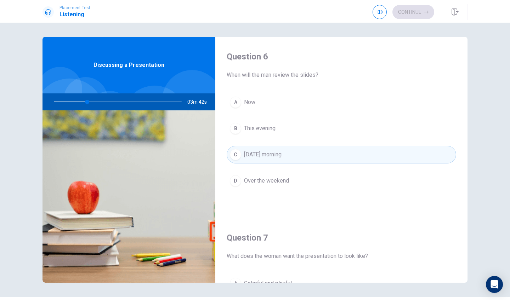
click at [275, 126] on button "B This evening" at bounding box center [340, 129] width 229 height 18
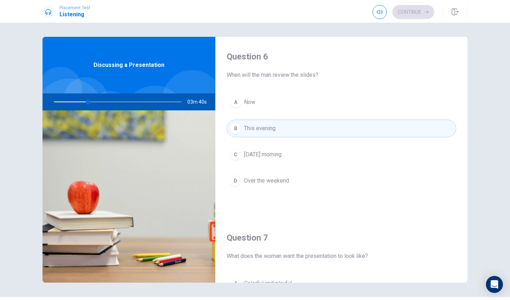
click at [289, 103] on button "A Now" at bounding box center [340, 102] width 229 height 18
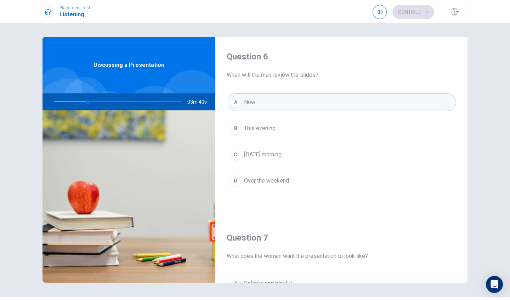
click at [283, 123] on button "B This evening" at bounding box center [340, 129] width 229 height 18
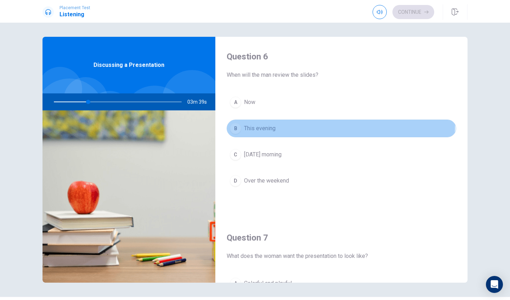
click at [283, 123] on button "B This evening" at bounding box center [340, 129] width 229 height 18
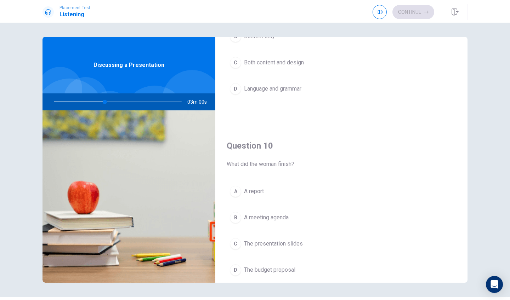
scroll to position [636, 0]
click at [288, 235] on button "C The presentation slides" at bounding box center [340, 244] width 229 height 18
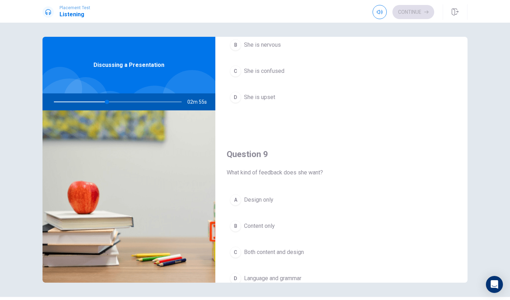
scroll to position [448, 0]
click at [272, 196] on span "Design only" at bounding box center [258, 198] width 29 height 8
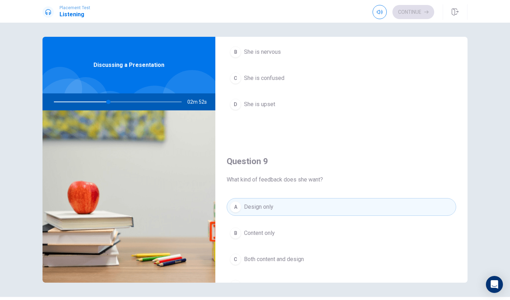
scroll to position [462, 0]
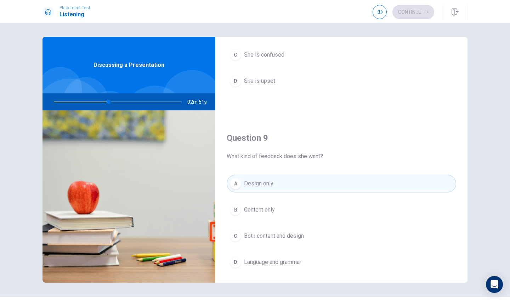
click at [298, 233] on span "Both content and design" at bounding box center [274, 236] width 60 height 8
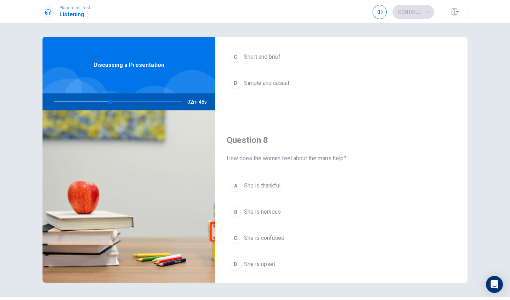
scroll to position [278, 0]
click at [286, 185] on button "A She is thankful" at bounding box center [340, 187] width 229 height 18
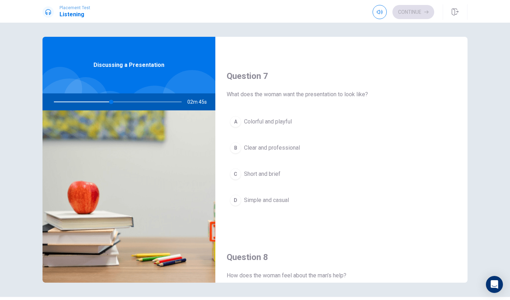
scroll to position [155, 0]
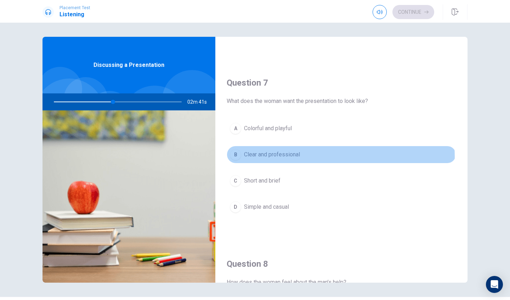
click at [309, 157] on button "B Clear and professional" at bounding box center [340, 155] width 229 height 18
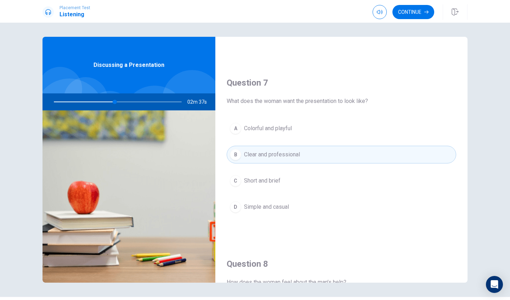
click at [301, 206] on button "D Simple and casual" at bounding box center [340, 207] width 229 height 18
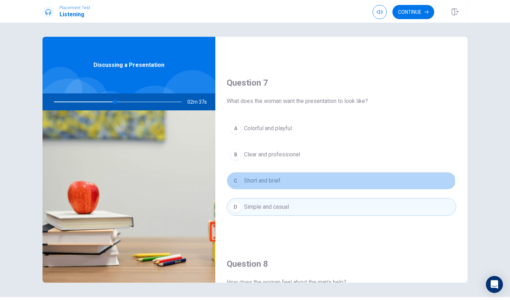
click at [309, 185] on button "C Short and brief" at bounding box center [340, 181] width 229 height 18
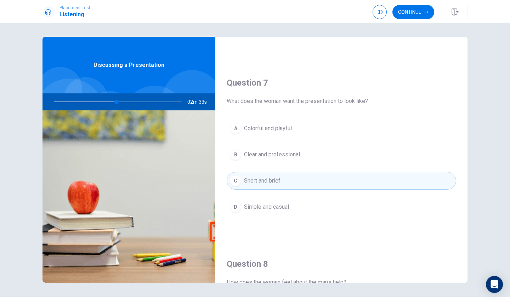
click at [327, 155] on button "B Clear and professional" at bounding box center [340, 155] width 229 height 18
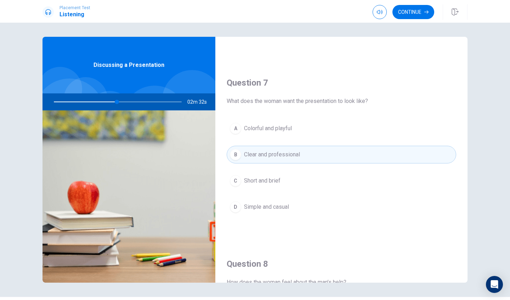
click at [335, 136] on button "A Colorful and playful" at bounding box center [340, 129] width 229 height 18
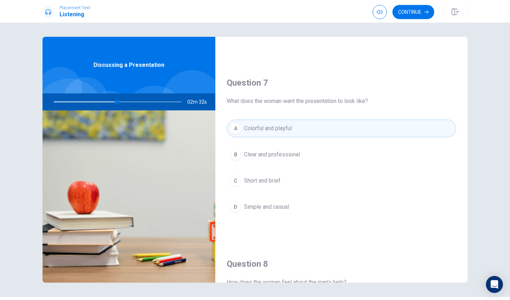
click at [331, 165] on div "A Colorful and playful B Clear and professional C Short and brief D Simple and …" at bounding box center [340, 175] width 229 height 110
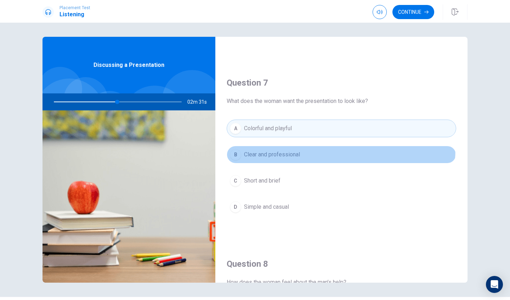
click at [331, 149] on button "B Clear and professional" at bounding box center [340, 155] width 229 height 18
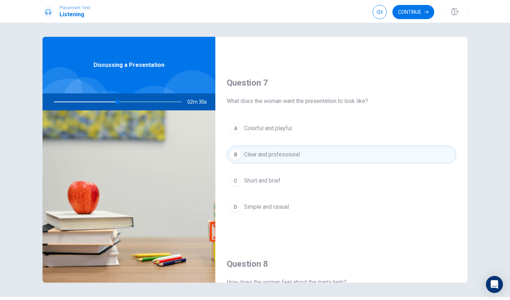
click at [335, 130] on button "A Colorful and playful" at bounding box center [340, 129] width 229 height 18
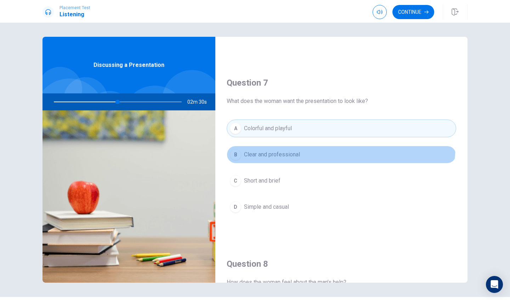
click at [327, 146] on button "B Clear and professional" at bounding box center [340, 155] width 229 height 18
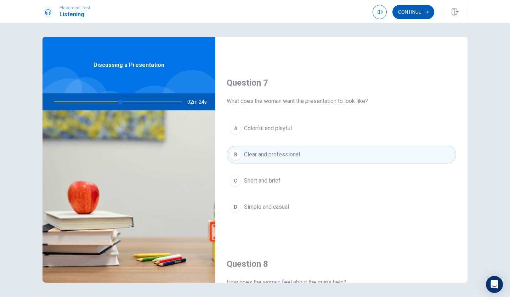
click at [422, 14] on button "Continue" at bounding box center [413, 12] width 42 height 14
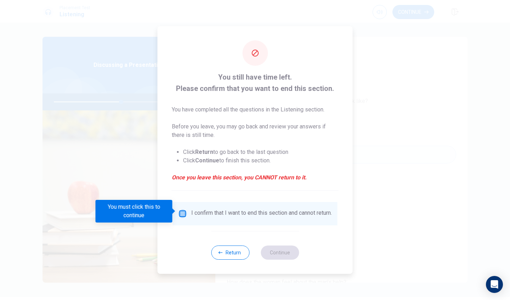
click at [184, 212] on input "You must click this to continue" at bounding box center [182, 213] width 8 height 8
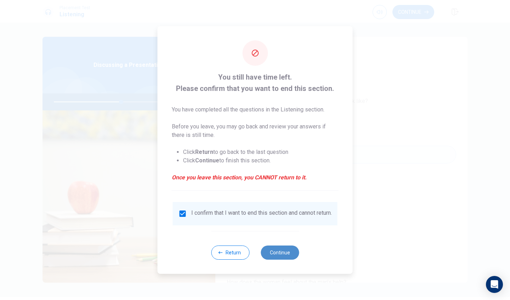
click at [283, 256] on button "Continue" at bounding box center [279, 253] width 38 height 14
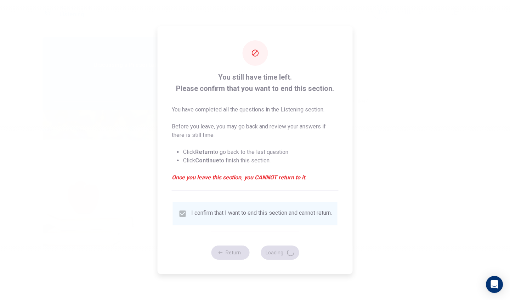
type input "54"
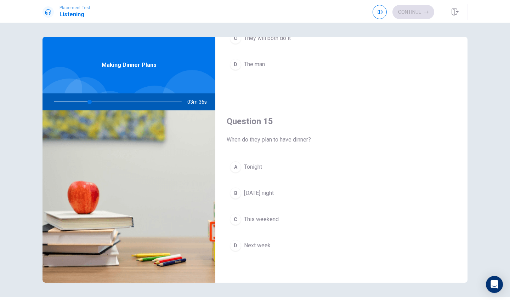
scroll to position [660, 0]
click at [292, 192] on button "B [DATE] night" at bounding box center [340, 193] width 229 height 18
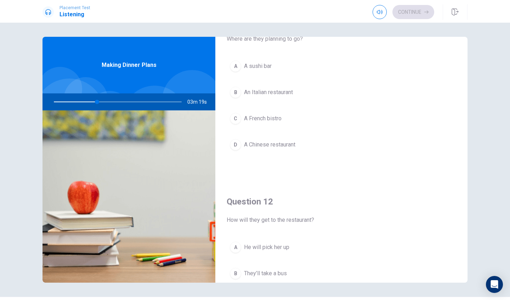
scroll to position [15, 0]
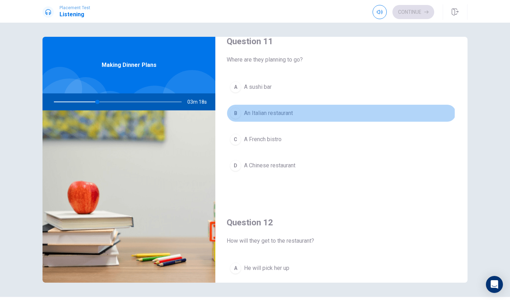
click at [295, 113] on button "B An Italian restaurant" at bounding box center [340, 113] width 229 height 18
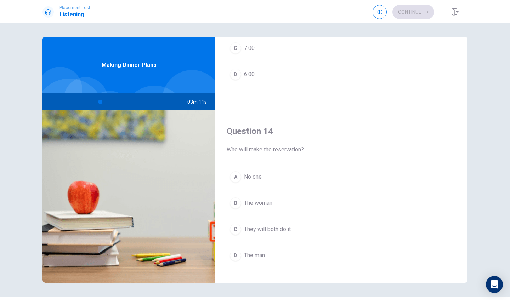
scroll to position [467, 0]
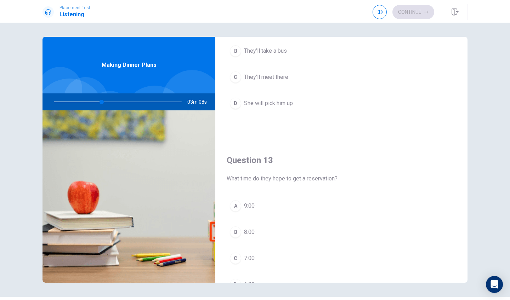
click at [278, 260] on button "C 7:00" at bounding box center [340, 258] width 229 height 18
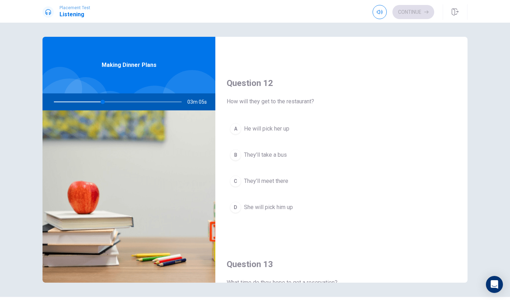
scroll to position [169, 0]
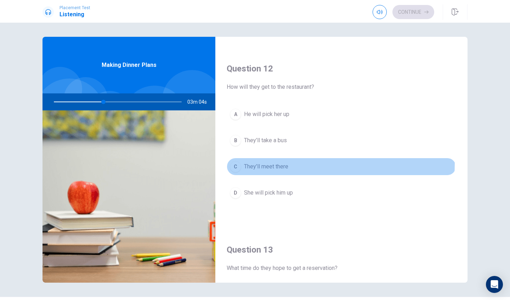
click at [292, 164] on button "C They’ll meet there" at bounding box center [340, 167] width 229 height 18
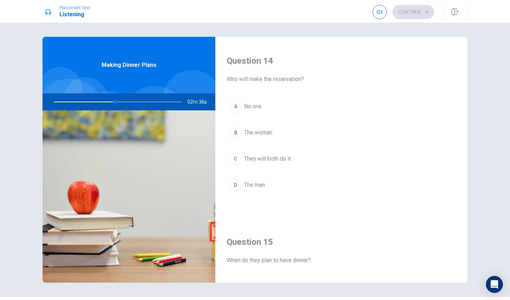
scroll to position [541, 0]
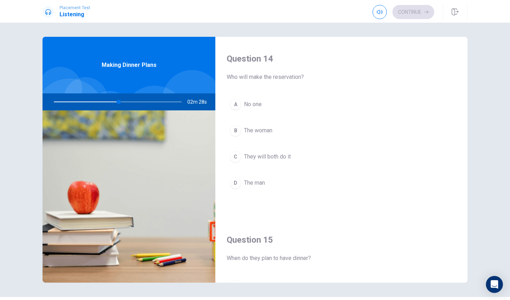
click at [286, 131] on button "B The woman" at bounding box center [340, 131] width 229 height 18
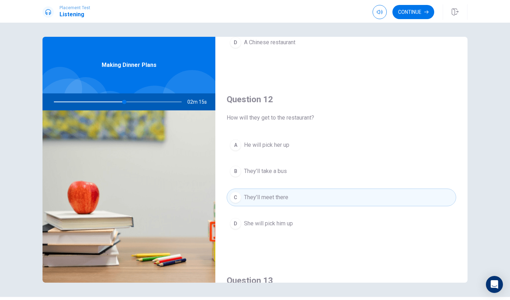
scroll to position [88, 0]
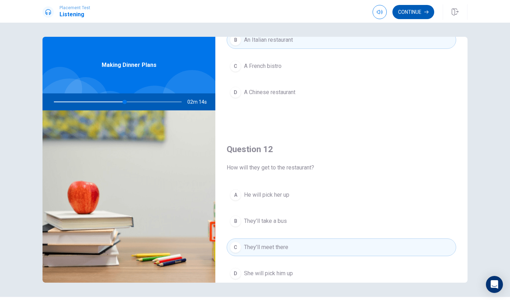
click at [416, 10] on button "Continue" at bounding box center [413, 12] width 42 height 14
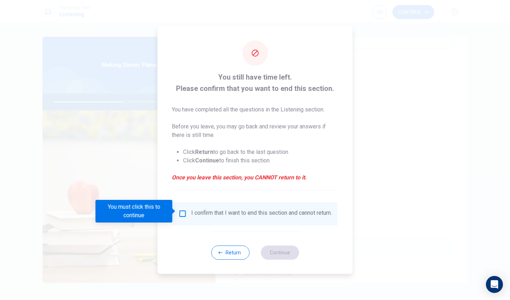
click at [182, 206] on div "I confirm that I want to end this section and cannot return." at bounding box center [255, 213] width 165 height 23
click at [182, 207] on div "I confirm that I want to end this section and cannot return." at bounding box center [255, 213] width 165 height 23
click at [182, 209] on input "You must click this to continue" at bounding box center [182, 213] width 8 height 8
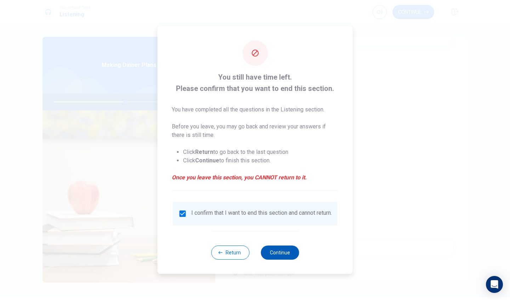
click at [293, 258] on button "Continue" at bounding box center [279, 253] width 38 height 14
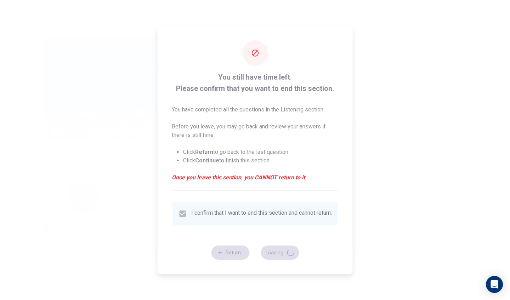
type input "57"
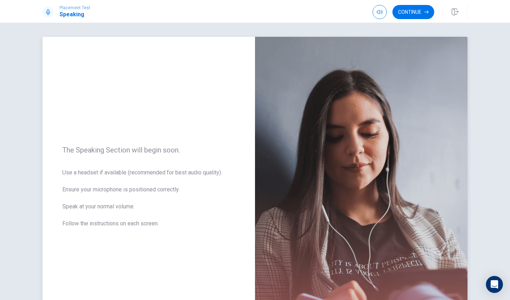
scroll to position [0, 0]
click at [415, 14] on button "Continue" at bounding box center [413, 12] width 42 height 14
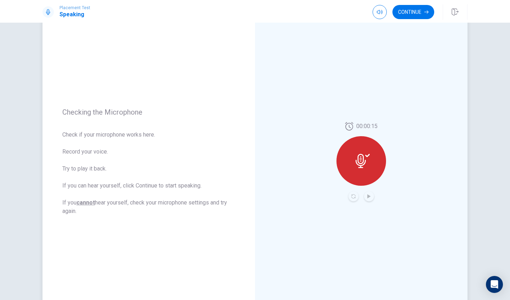
scroll to position [30, 0]
click at [362, 172] on div at bounding box center [361, 161] width 50 height 50
click at [357, 155] on icon at bounding box center [360, 160] width 10 height 14
click at [360, 159] on icon at bounding box center [362, 160] width 14 height 14
click at [360, 157] on icon at bounding box center [362, 160] width 14 height 14
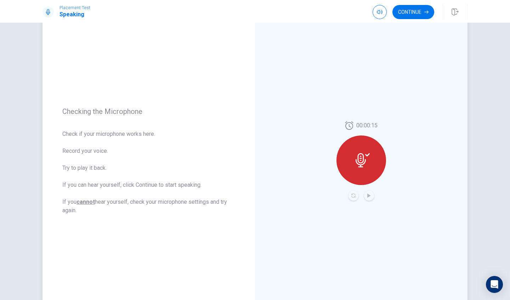
click at [360, 157] on icon at bounding box center [362, 160] width 14 height 14
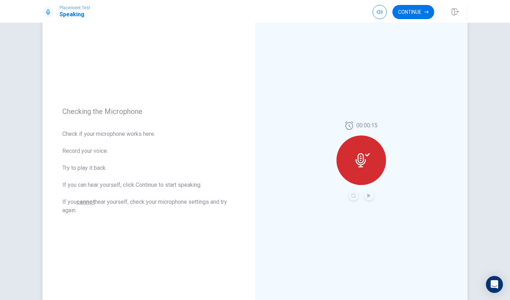
click at [360, 157] on icon at bounding box center [362, 160] width 14 height 14
click at [368, 197] on div at bounding box center [360, 196] width 25 height 10
click at [346, 144] on div at bounding box center [361, 161] width 50 height 50
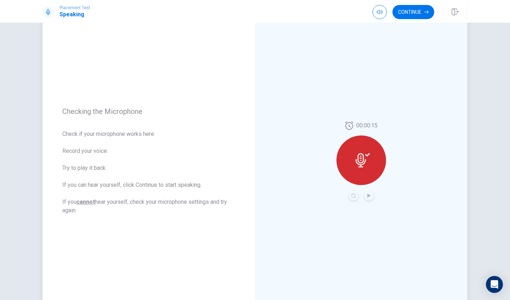
click at [351, 154] on div at bounding box center [361, 161] width 50 height 50
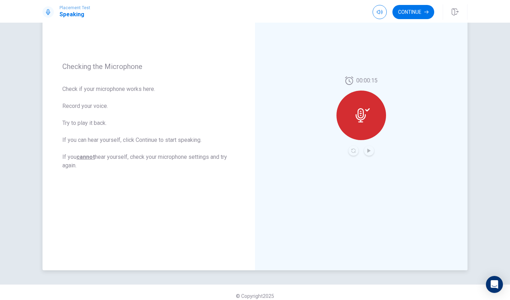
scroll to position [0, 0]
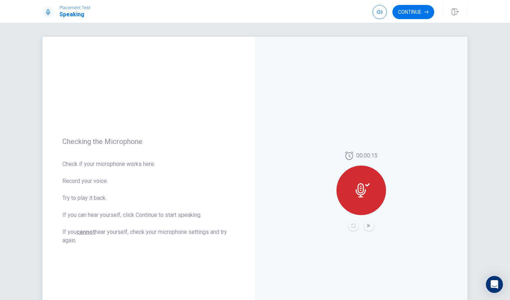
click at [361, 190] on icon at bounding box center [362, 190] width 14 height 14
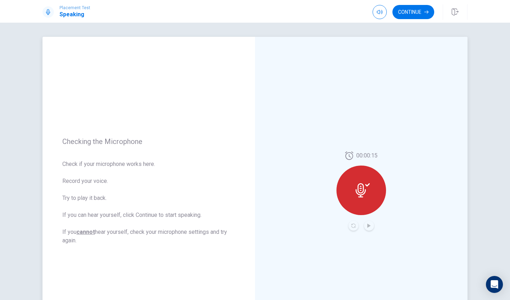
click at [361, 190] on icon at bounding box center [362, 190] width 14 height 14
click at [349, 173] on div at bounding box center [361, 191] width 50 height 50
click at [353, 229] on div at bounding box center [360, 226] width 25 height 10
click at [352, 196] on div at bounding box center [361, 191] width 50 height 50
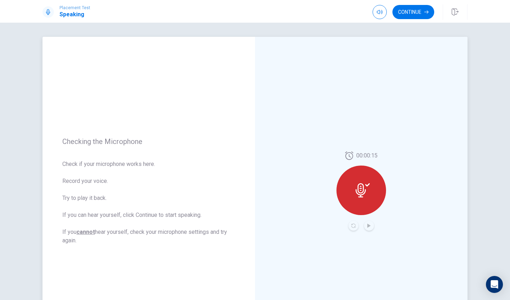
click at [352, 196] on div at bounding box center [361, 191] width 50 height 50
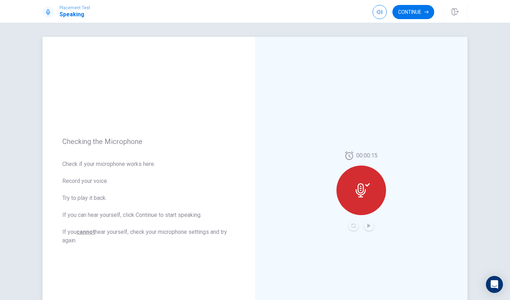
click at [352, 196] on div at bounding box center [361, 191] width 50 height 50
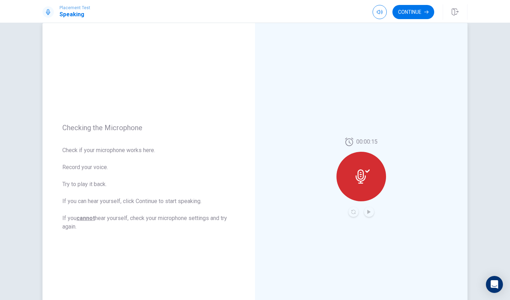
scroll to position [13, 0]
click at [86, 218] on u "cannot" at bounding box center [85, 218] width 18 height 7
click at [361, 178] on icon at bounding box center [362, 177] width 14 height 14
click at [379, 14] on icon "button" at bounding box center [380, 12] width 6 height 6
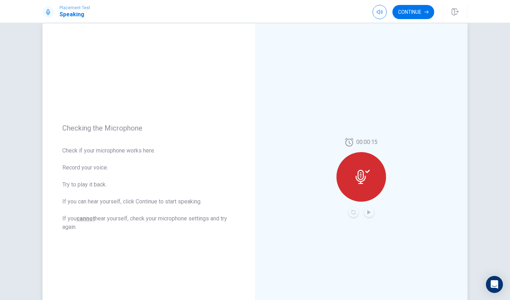
click at [329, 85] on div "00:00:15" at bounding box center [361, 177] width 212 height 309
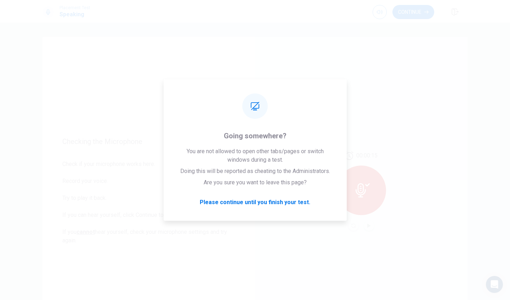
scroll to position [0, 0]
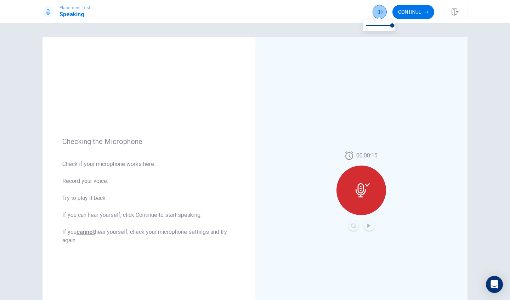
click at [378, 10] on icon "button" at bounding box center [380, 12] width 6 height 4
click at [316, 101] on div "00:00:15" at bounding box center [361, 191] width 212 height 309
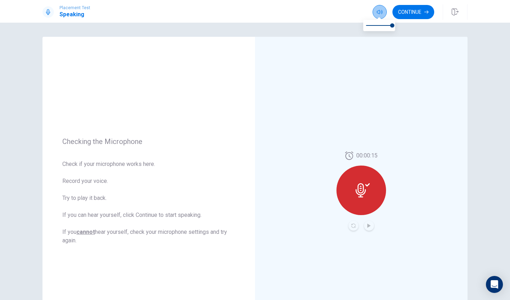
click at [375, 11] on button "button" at bounding box center [379, 12] width 14 height 14
click at [307, 94] on div "00:00:15" at bounding box center [361, 191] width 212 height 309
click at [334, 168] on div "00:00:15" at bounding box center [361, 191] width 212 height 309
click at [350, 180] on div at bounding box center [361, 191] width 50 height 50
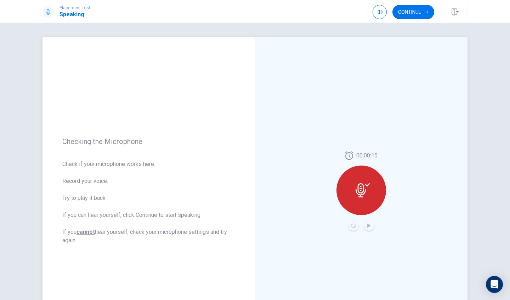
click at [358, 180] on div at bounding box center [361, 191] width 50 height 50
click at [365, 198] on div at bounding box center [361, 191] width 50 height 50
click at [381, 13] on icon "button" at bounding box center [380, 12] width 6 height 6
click at [375, 190] on div at bounding box center [361, 191] width 50 height 50
click at [425, 11] on icon "button" at bounding box center [426, 12] width 4 height 4
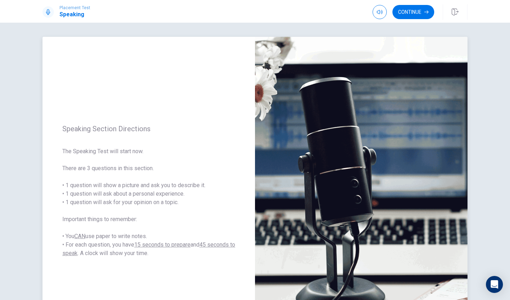
drag, startPoint x: 64, startPoint y: 131, endPoint x: 144, endPoint y: 131, distance: 80.0
click at [145, 132] on span "Speaking Section Directions" at bounding box center [148, 129] width 173 height 8
drag, startPoint x: 144, startPoint y: 151, endPoint x: 19, endPoint y: 159, distance: 125.2
click at [19, 159] on div "Speaking Section Directions The Speaking Test will start now. There are 3 quest…" at bounding box center [255, 161] width 510 height 277
click at [414, 11] on button "Continue" at bounding box center [413, 12] width 42 height 14
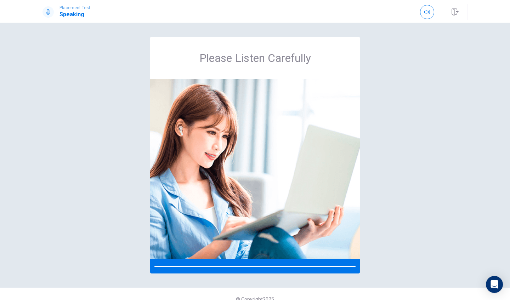
click at [371, 149] on div "Please Listen Carefully" at bounding box center [254, 155] width 447 height 237
click at [280, 174] on img at bounding box center [254, 169] width 209 height 180
click at [427, 15] on button "button" at bounding box center [427, 12] width 14 height 14
click at [431, 158] on div "Please Listen Carefully" at bounding box center [254, 155] width 447 height 237
click at [429, 10] on icon "button" at bounding box center [427, 12] width 6 height 4
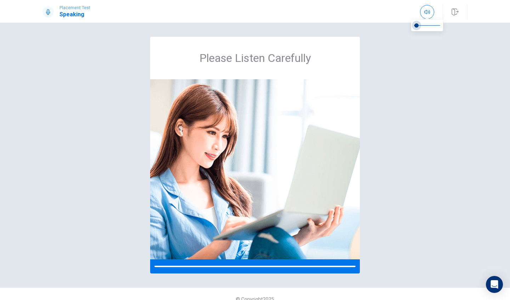
type input "1"
drag, startPoint x: 438, startPoint y: 24, endPoint x: 470, endPoint y: 23, distance: 32.2
click at [470, 23] on body "Placement Test Speaking Please Listen Carefully © Copyright 2025 Going somewher…" at bounding box center [255, 150] width 510 height 300
click at [362, 148] on div "Please Listen Carefully" at bounding box center [254, 155] width 447 height 237
click at [282, 199] on img at bounding box center [254, 169] width 209 height 180
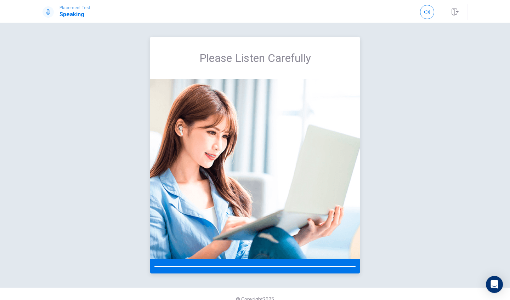
click at [282, 199] on img at bounding box center [254, 169] width 209 height 180
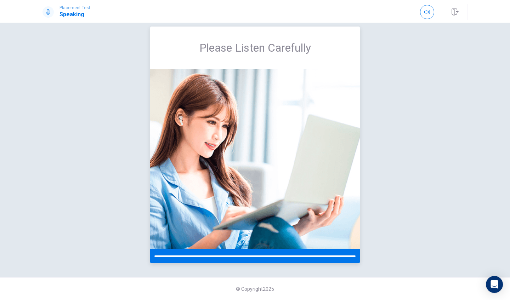
scroll to position [10, 0]
click at [282, 199] on img at bounding box center [254, 159] width 209 height 180
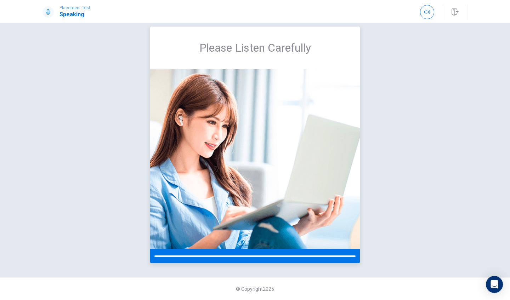
click at [282, 199] on img at bounding box center [254, 159] width 209 height 180
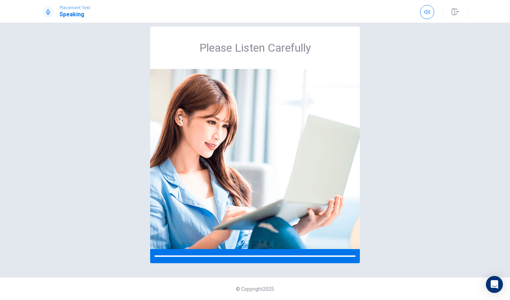
click at [416, 171] on div "Please Listen Carefully" at bounding box center [254, 145] width 447 height 237
click at [443, 87] on div "Please Listen Carefully" at bounding box center [254, 145] width 447 height 237
click at [428, 13] on icon "button" at bounding box center [427, 12] width 6 height 6
click at [188, 208] on img at bounding box center [254, 159] width 209 height 180
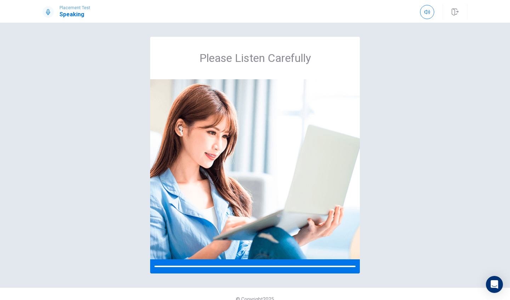
scroll to position [0, 0]
click at [343, 134] on img at bounding box center [254, 169] width 209 height 180
click at [342, 134] on img at bounding box center [254, 169] width 209 height 180
click at [405, 126] on div "Please Listen Carefully" at bounding box center [254, 155] width 447 height 237
click at [399, 144] on div "Please Listen Carefully" at bounding box center [254, 155] width 447 height 237
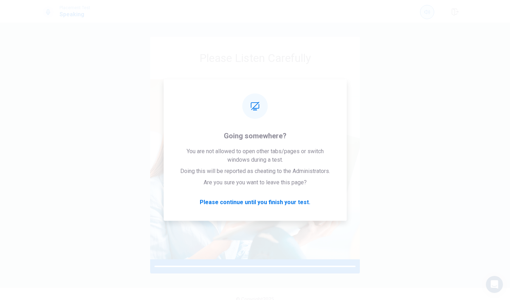
click at [427, 14] on icon "button" at bounding box center [427, 12] width 6 height 6
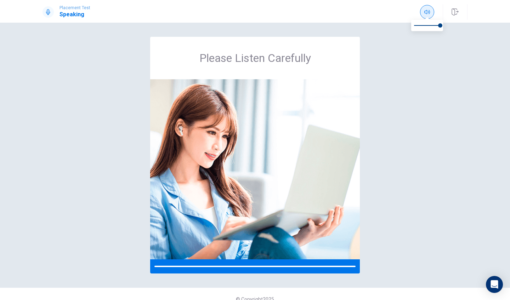
click at [427, 14] on icon "button" at bounding box center [427, 12] width 6 height 6
click at [374, 148] on div "Please Listen Carefully" at bounding box center [254, 155] width 447 height 237
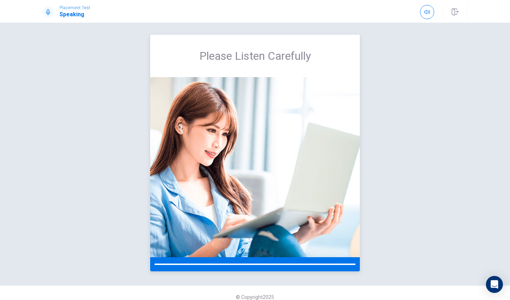
click at [264, 266] on div at bounding box center [254, 264] width 209 height 14
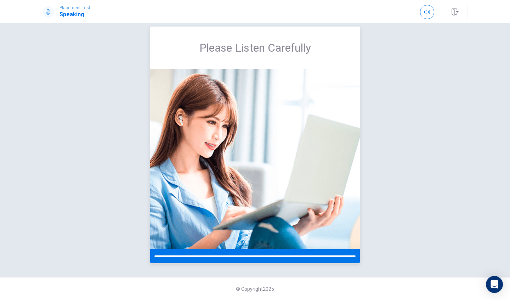
scroll to position [10, 0]
click at [47, 15] on div at bounding box center [47, 11] width 11 height 11
click at [232, 140] on img at bounding box center [254, 159] width 209 height 180
click at [416, 156] on div "Please Listen Carefully" at bounding box center [254, 145] width 447 height 237
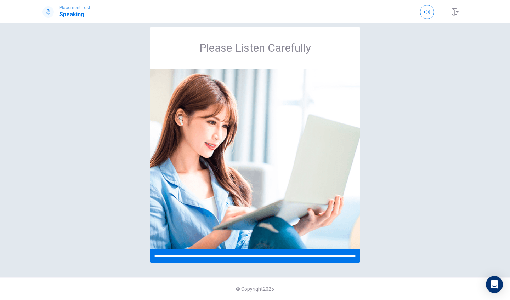
click at [416, 156] on div "Please Listen Carefully" at bounding box center [254, 145] width 447 height 237
